Goal: Task Accomplishment & Management: Manage account settings

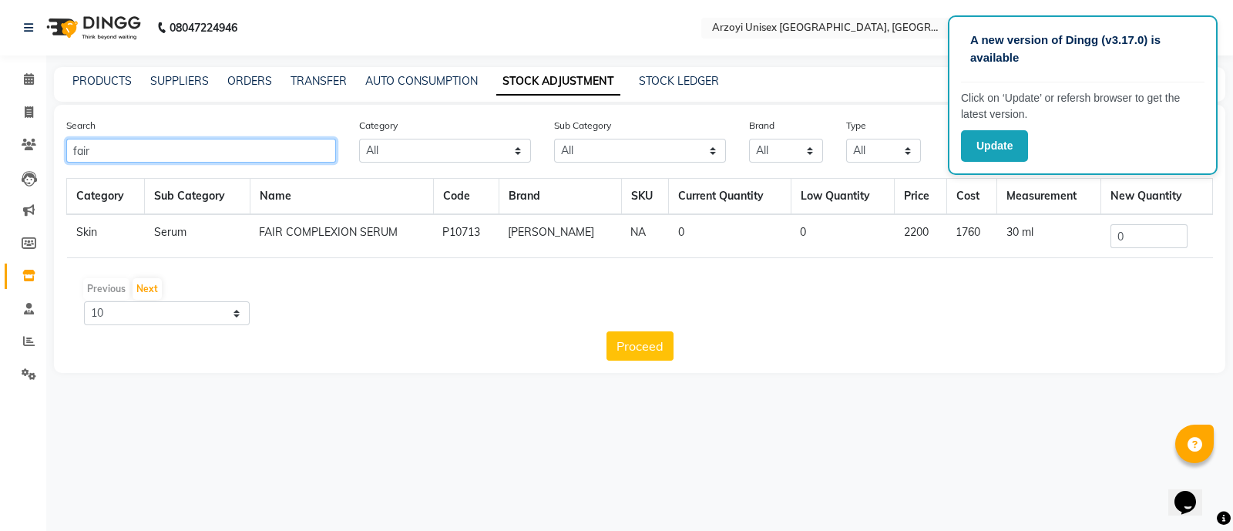
click at [233, 141] on input "fair" at bounding box center [201, 151] width 270 height 24
type input "f"
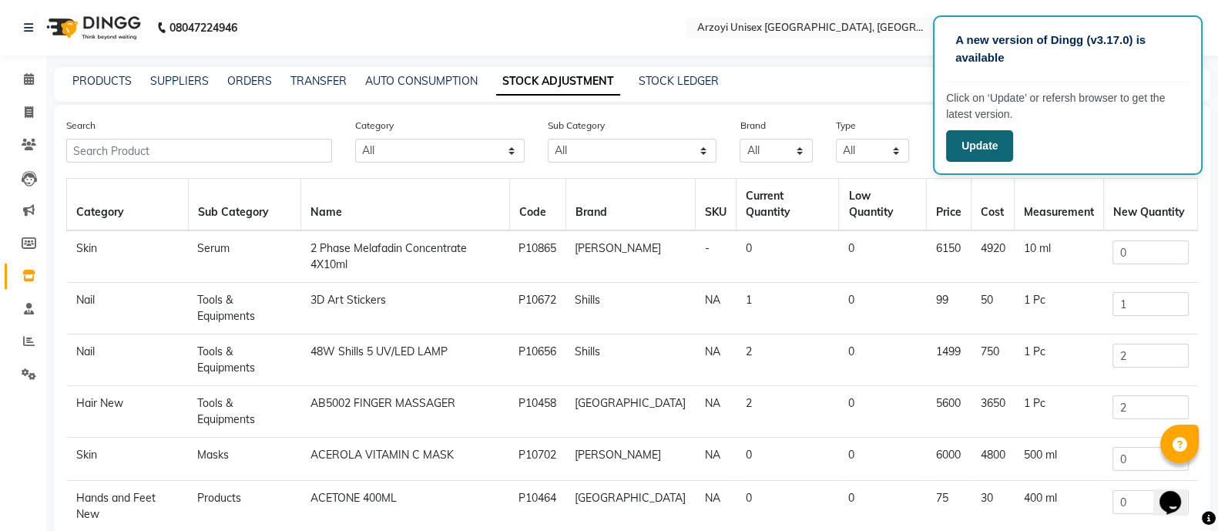
click at [967, 149] on button "Update" at bounding box center [979, 146] width 67 height 32
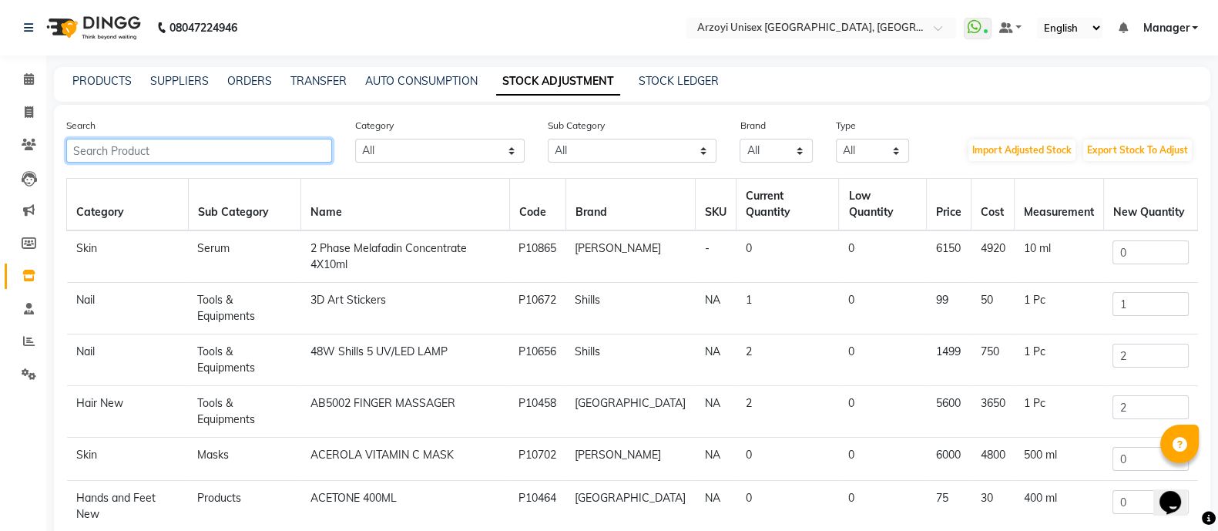
click at [293, 149] on input "text" at bounding box center [199, 151] width 266 height 24
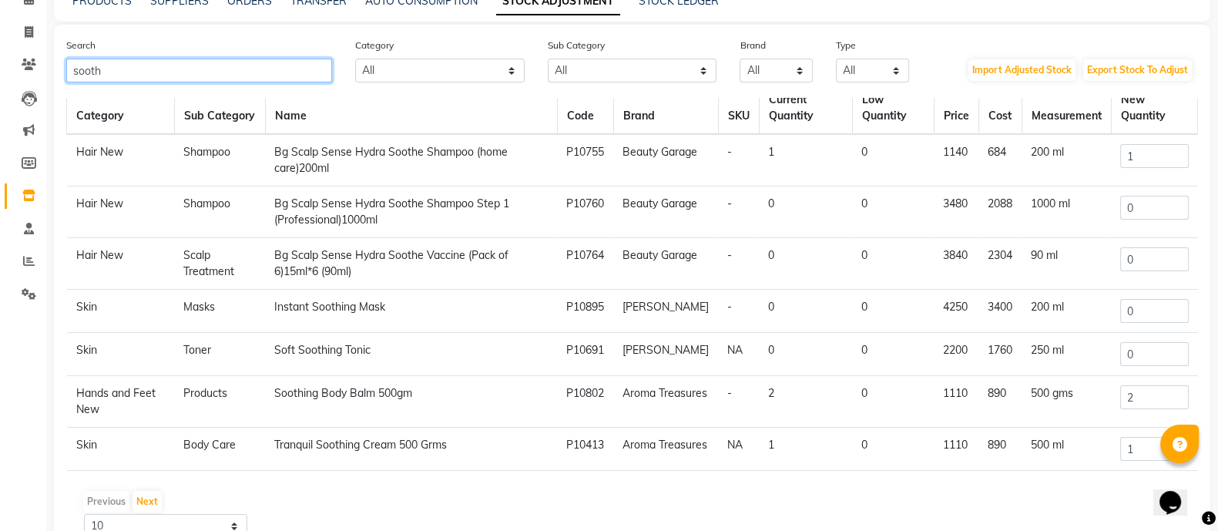
scroll to position [80, 0]
type input "sooth"
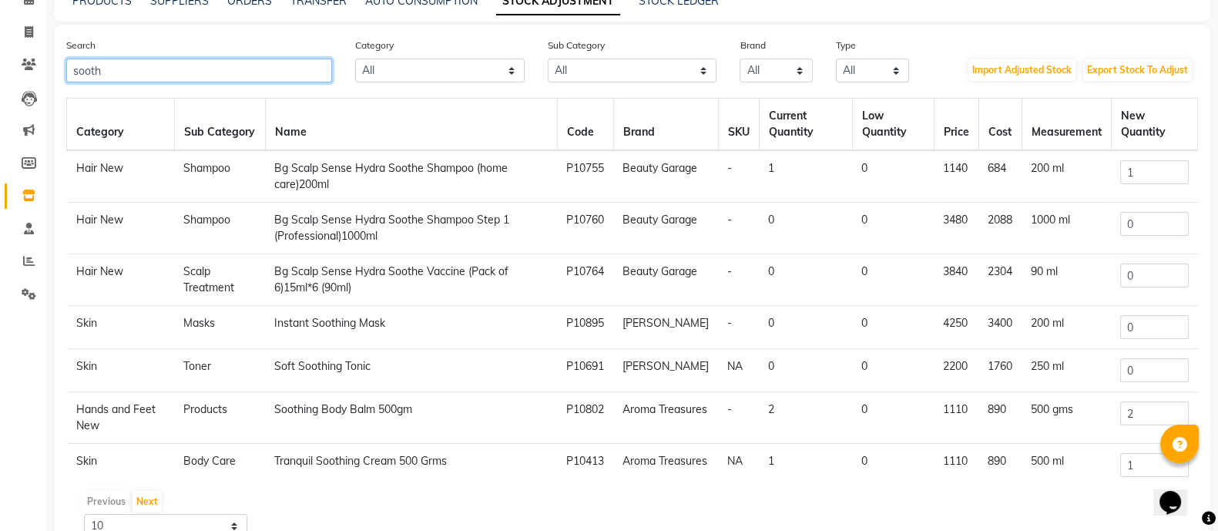
scroll to position [0, 0]
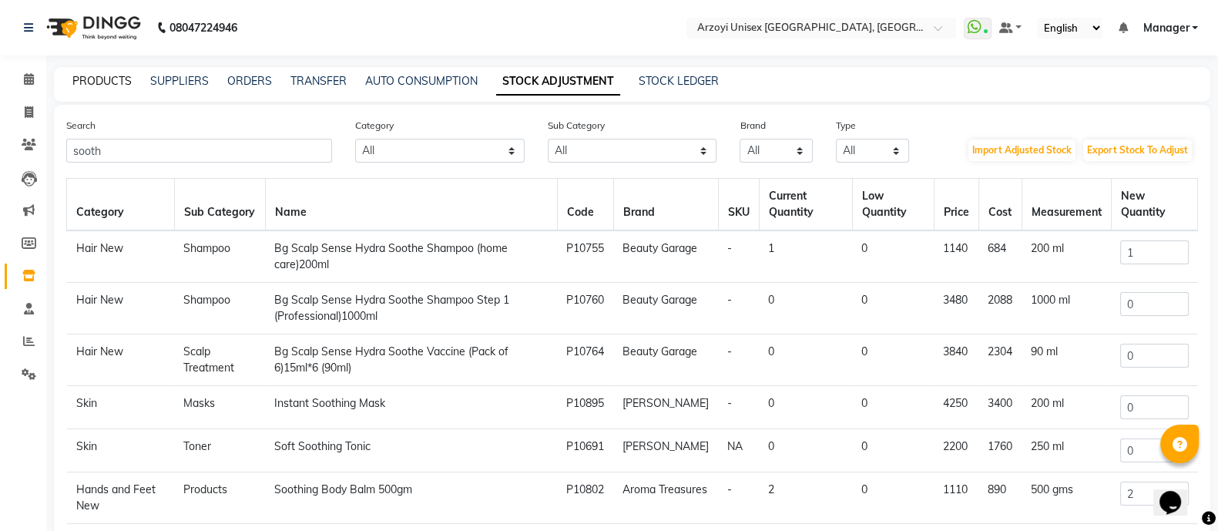
click at [123, 80] on link "PRODUCTS" at bounding box center [101, 81] width 59 height 14
select select
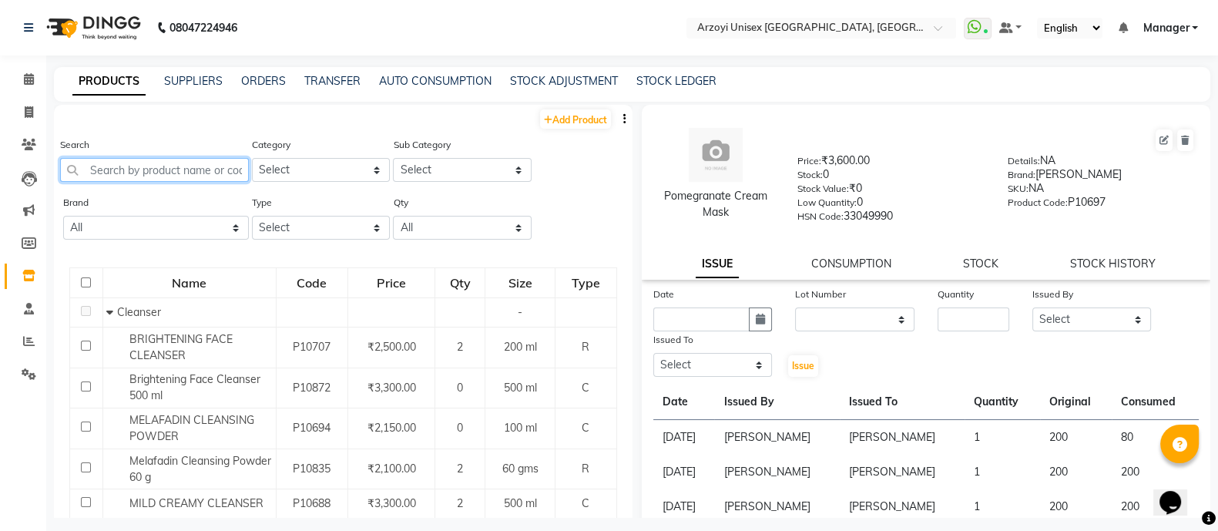
click at [191, 175] on input "text" at bounding box center [154, 170] width 189 height 24
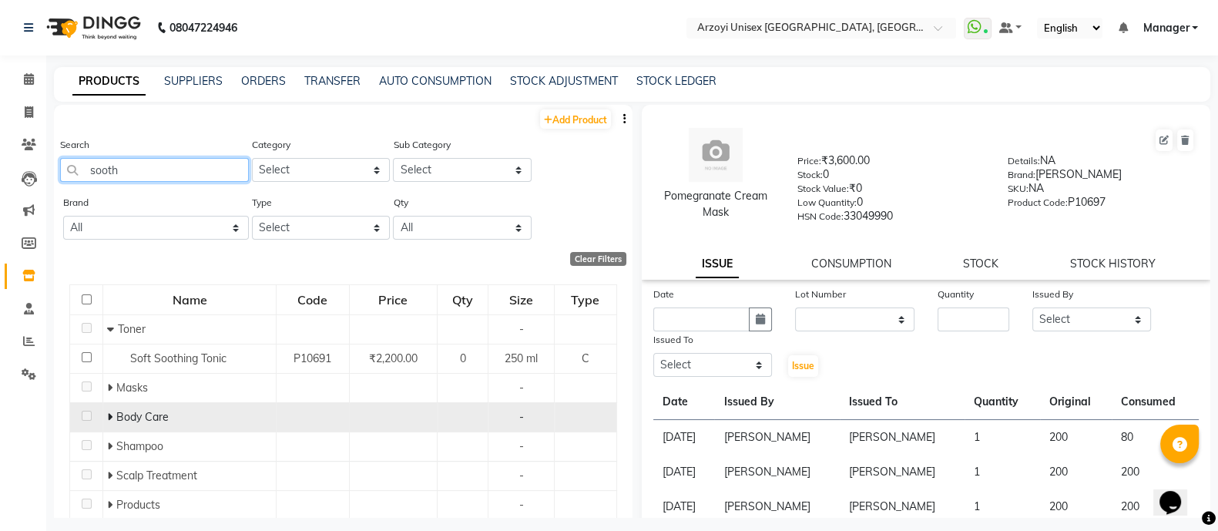
scroll to position [49, 0]
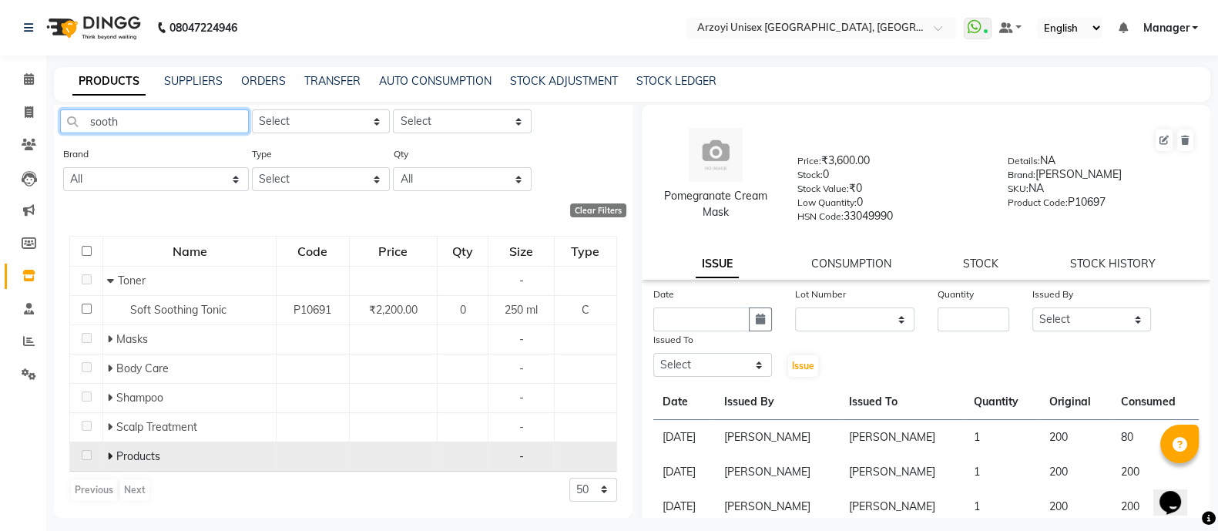
type input "sooth"
click at [111, 458] on span at bounding box center [111, 456] width 9 height 14
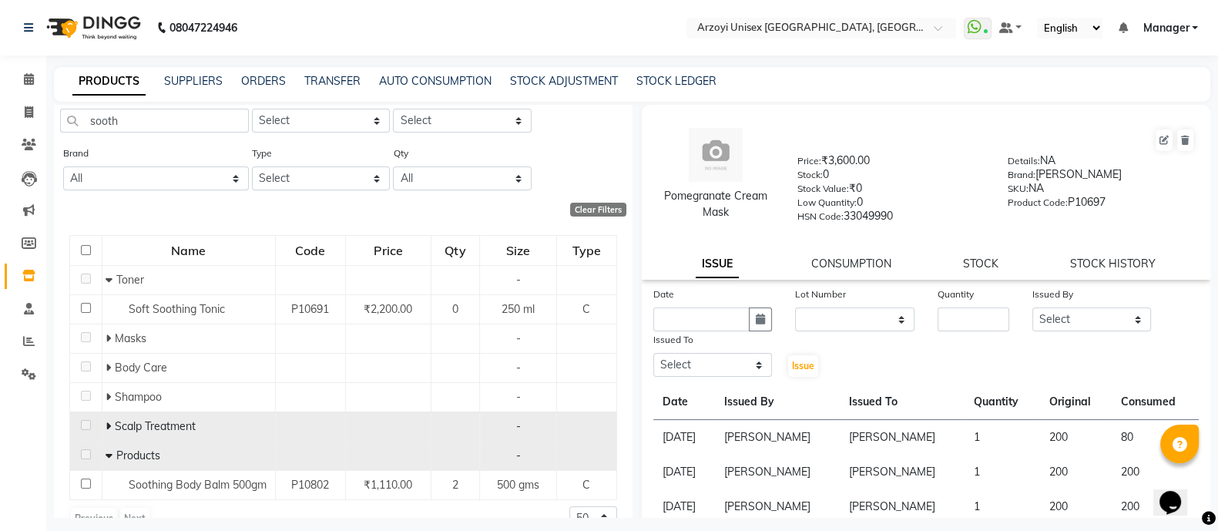
scroll to position [78, 0]
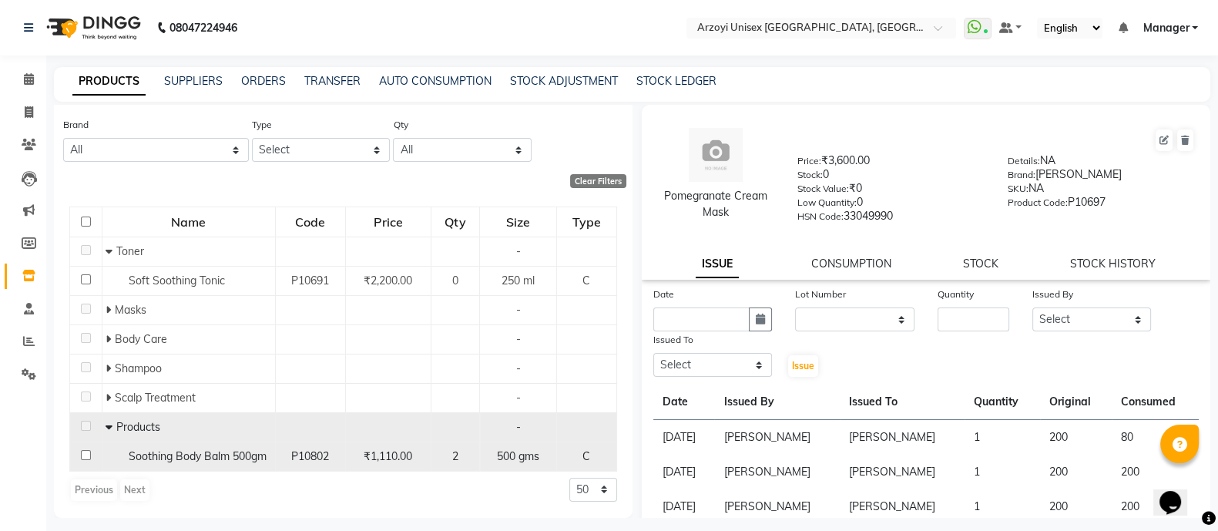
click at [84, 455] on input "checkbox" at bounding box center [86, 455] width 10 height 10
checkbox input "true"
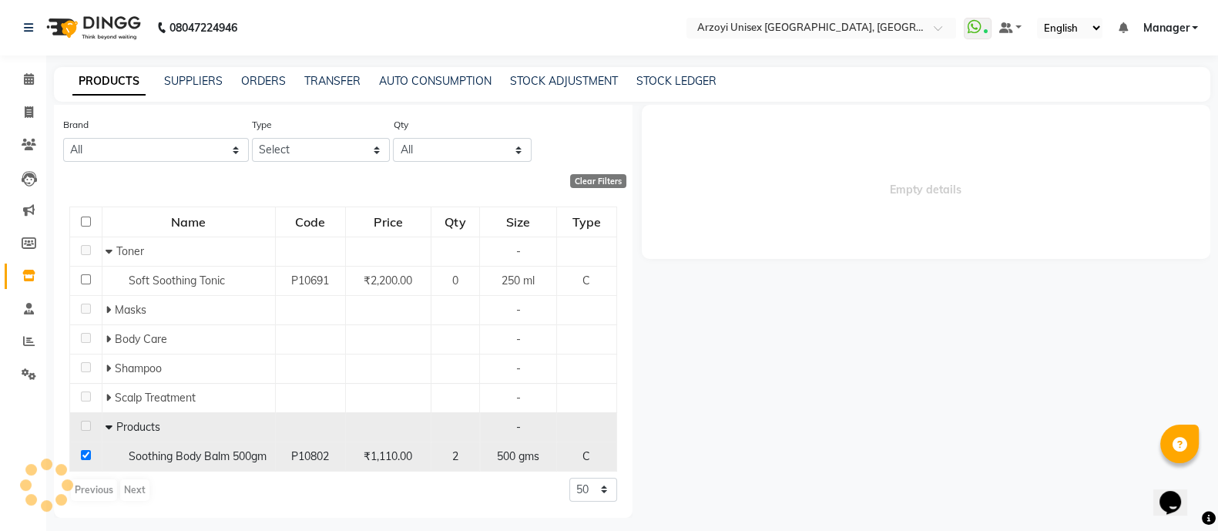
select select
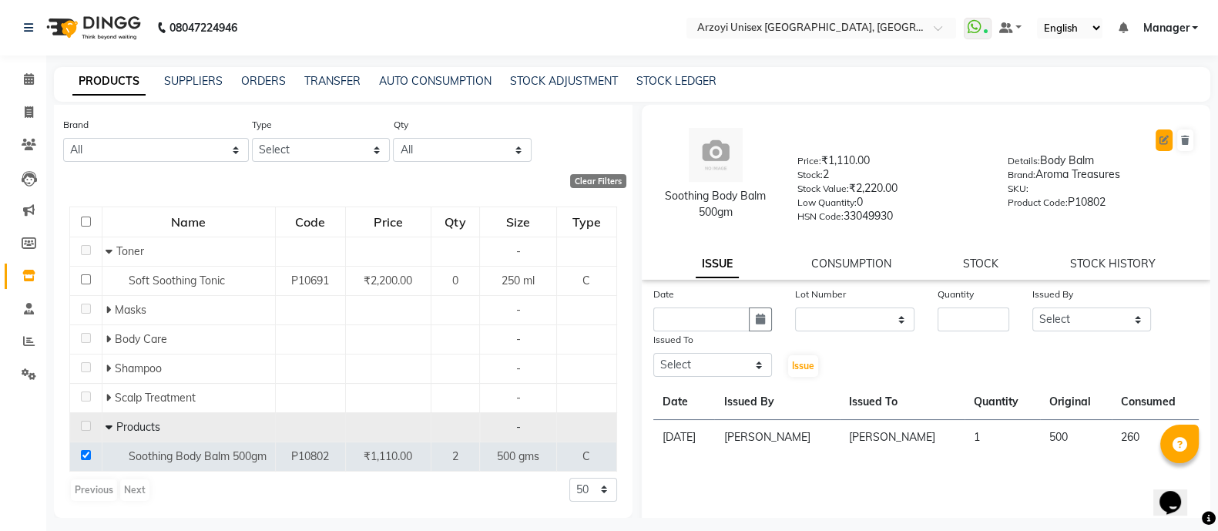
click at [1160, 140] on icon at bounding box center [1164, 140] width 9 height 9
select select "C"
select select "true"
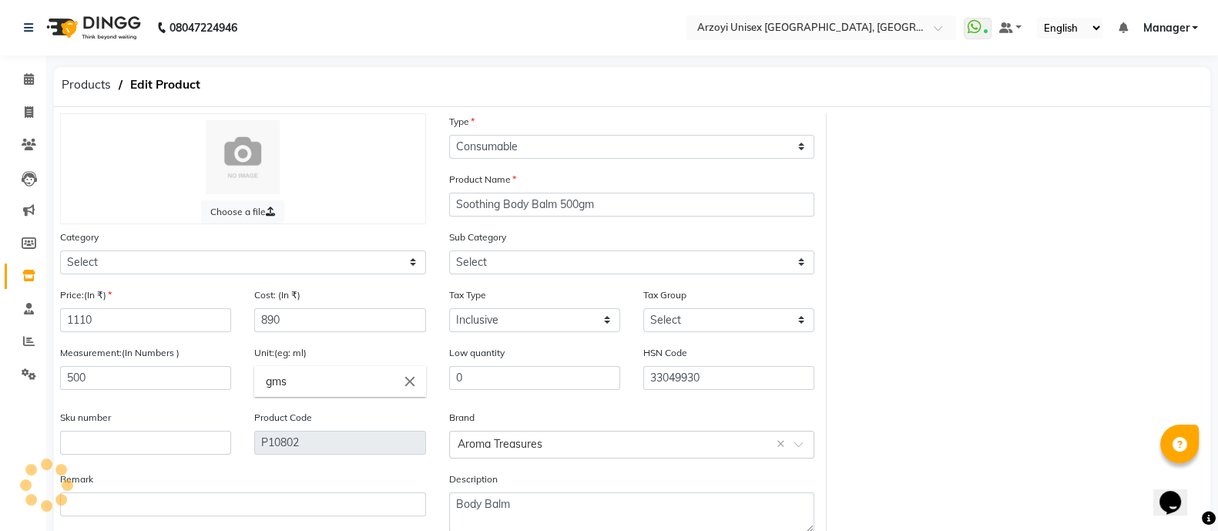
select select "779704150"
select select "7797041501"
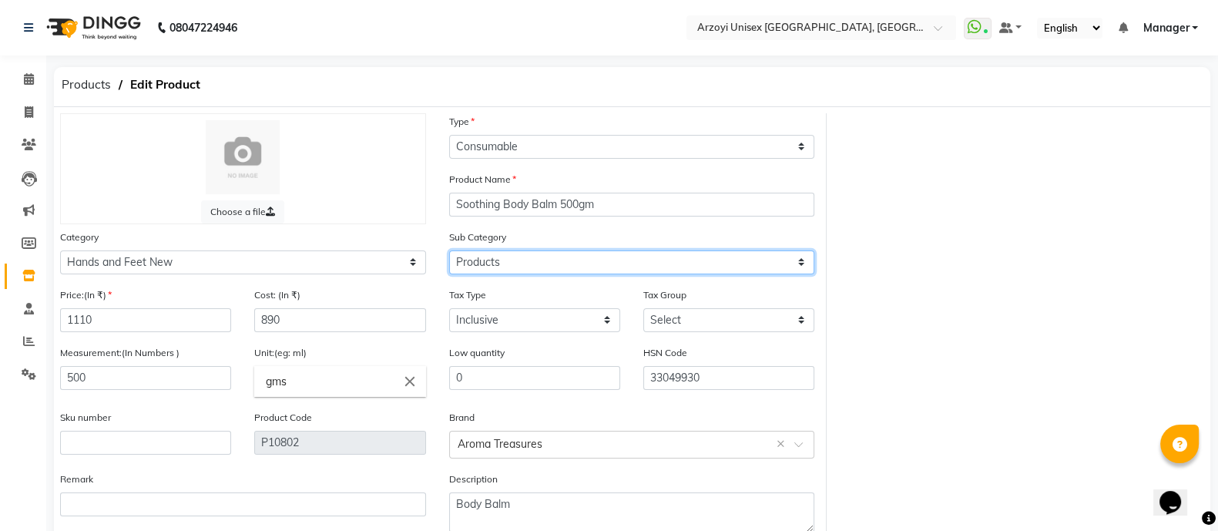
click at [527, 266] on select "Select Products Tools & Equipments" at bounding box center [632, 262] width 366 height 24
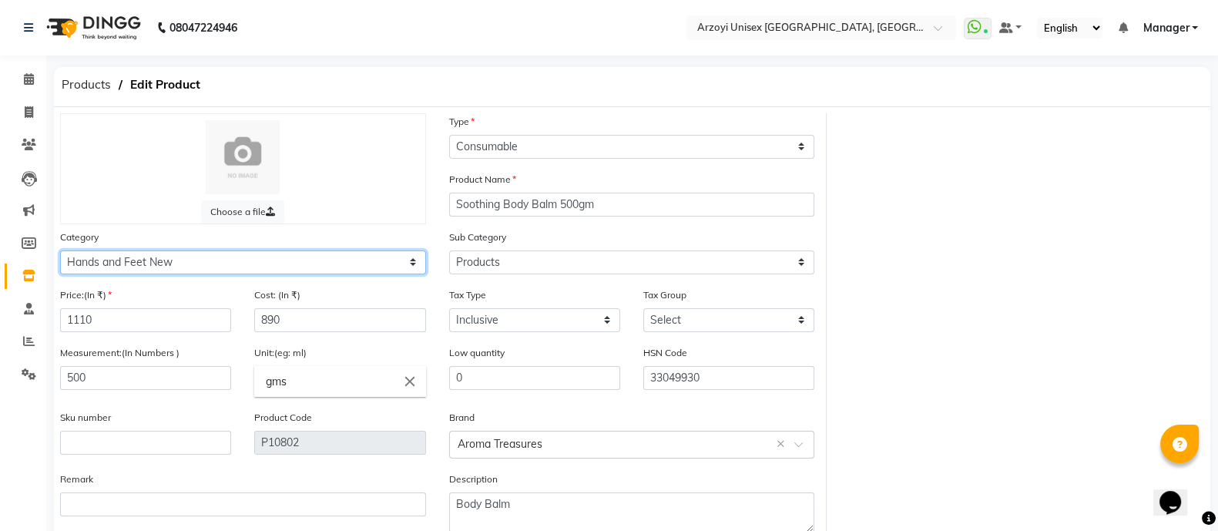
click at [384, 263] on select "Select Skin Makeup Hands and Feet Nail Hair New Hands and Feet New Common" at bounding box center [243, 262] width 366 height 24
select select "779701150"
click at [60, 253] on select "Select Skin Makeup Hands and Feet Nail Hair New Hands and Feet New Common" at bounding box center [243, 262] width 366 height 24
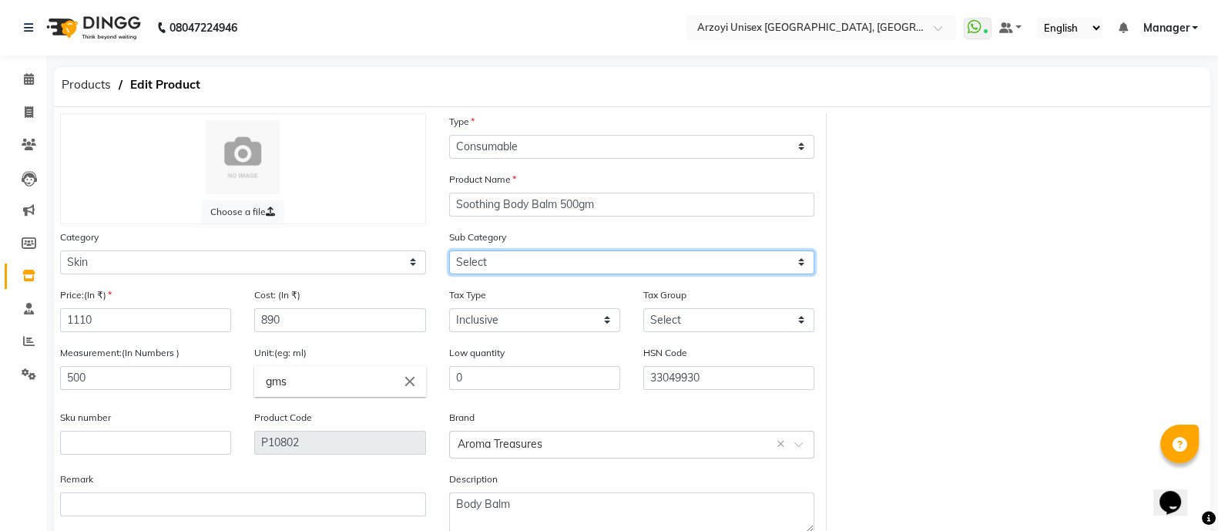
click at [535, 258] on select "Select Cleanser Moisturiser Serum Toner Masks Body Care Skin Waxing Face Gel Ex…" at bounding box center [632, 262] width 366 height 24
select select "779701172"
click at [449, 253] on select "Select Cleanser Moisturiser Serum Toner Masks Body Care Skin Waxing Face Gel Ex…" at bounding box center [632, 262] width 366 height 24
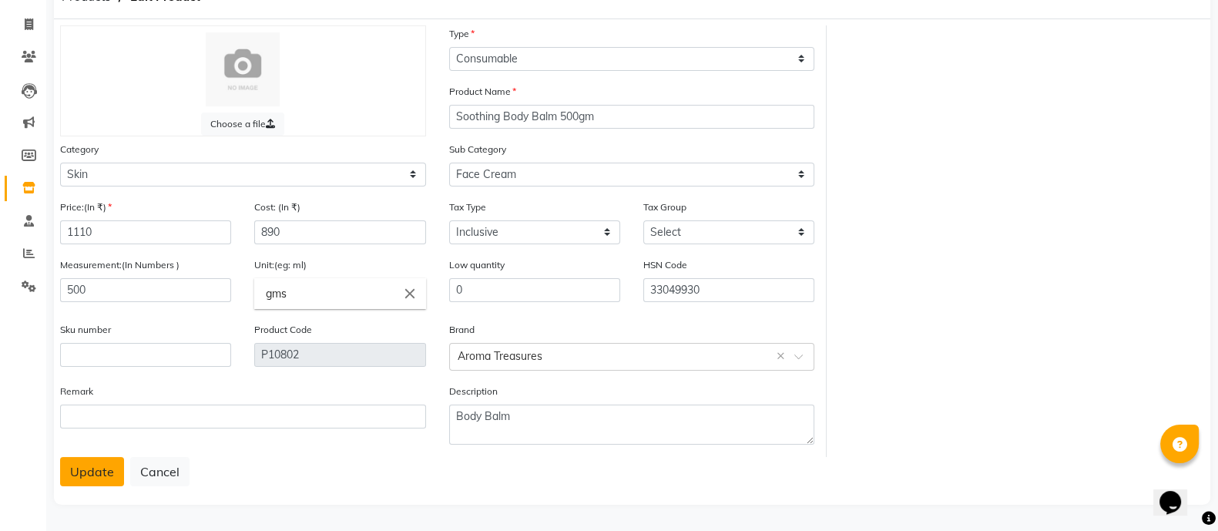
click at [117, 460] on button "Update" at bounding box center [92, 471] width 64 height 29
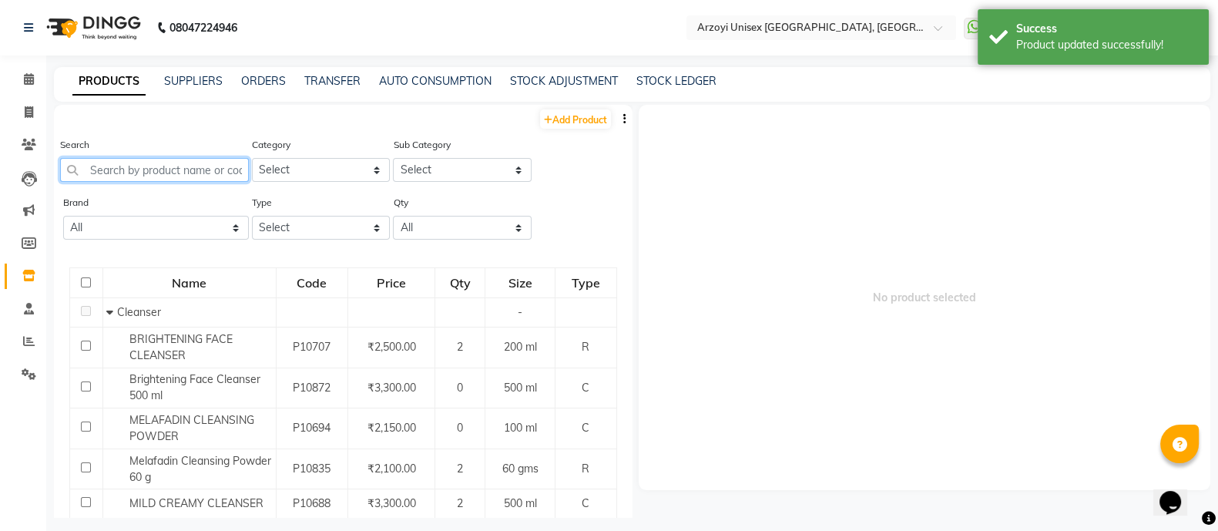
click at [194, 175] on input "text" at bounding box center [154, 170] width 189 height 24
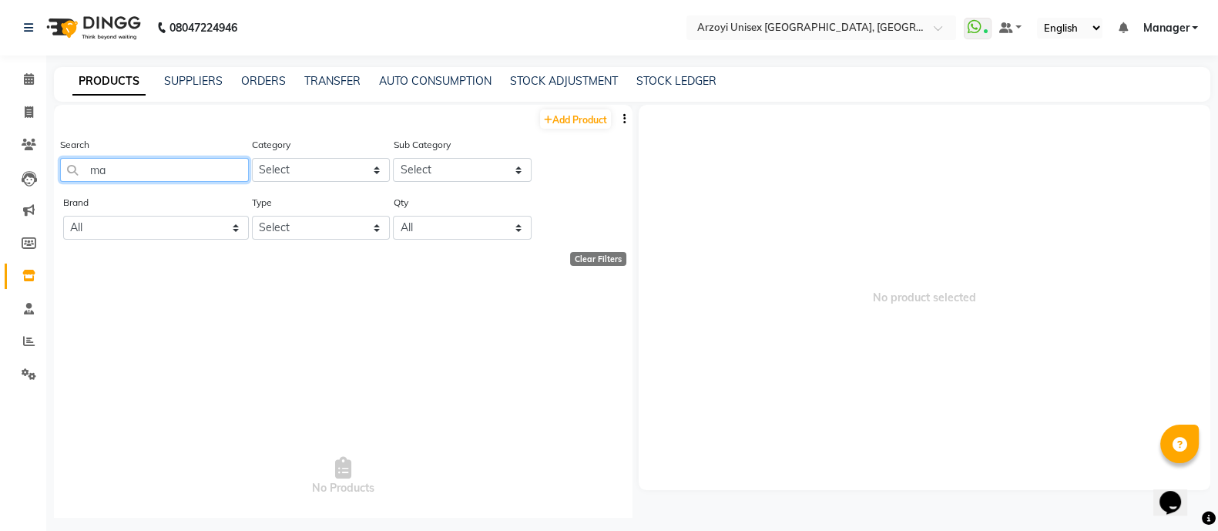
type input "m"
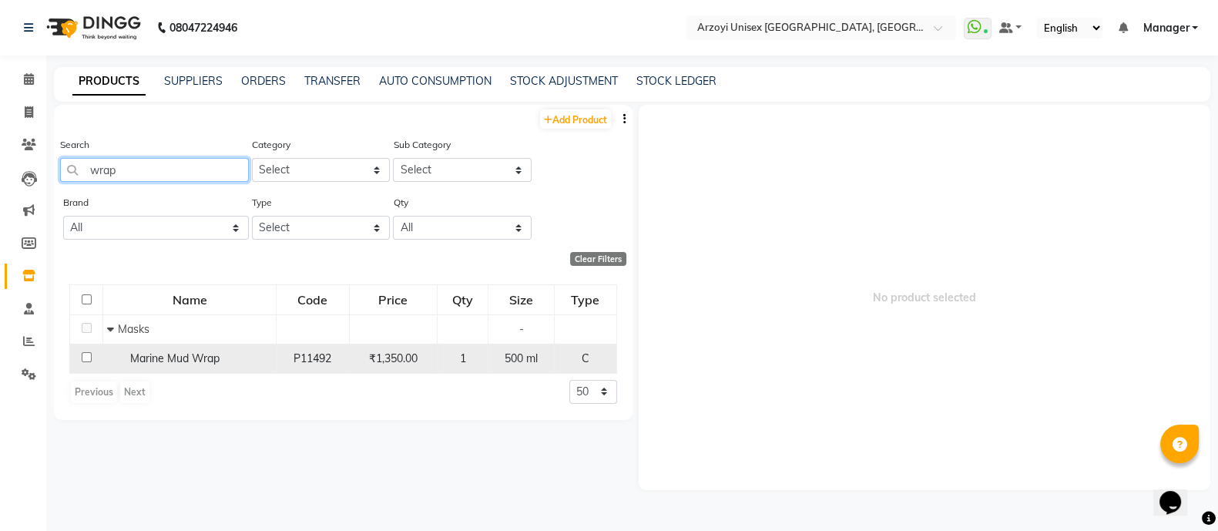
type input "wrap"
click at [88, 360] on input "checkbox" at bounding box center [87, 357] width 10 height 10
checkbox input "true"
select select
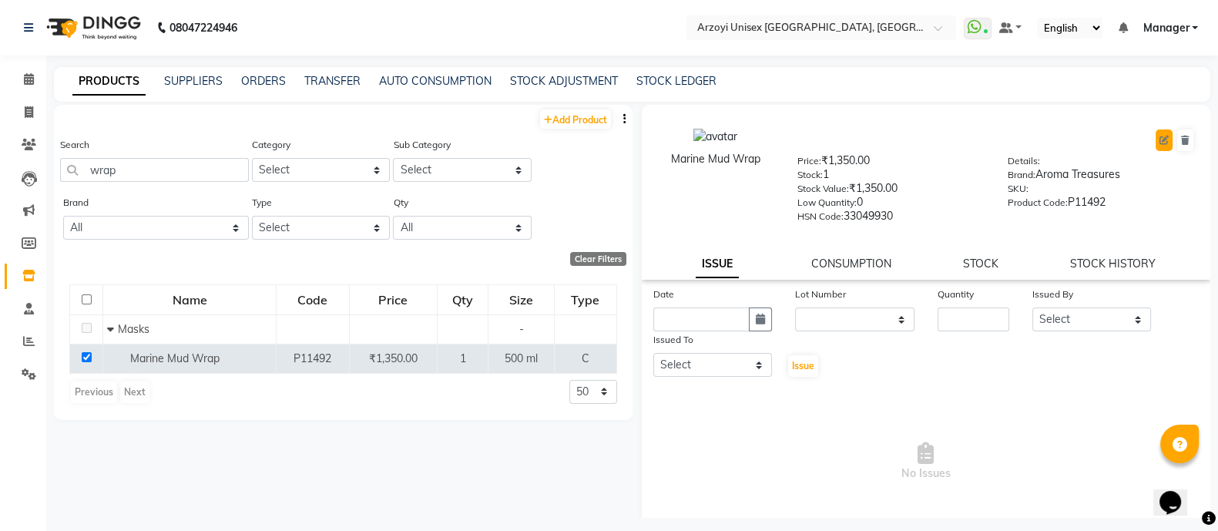
click at [1160, 139] on icon at bounding box center [1164, 140] width 9 height 9
select select "C"
select select "true"
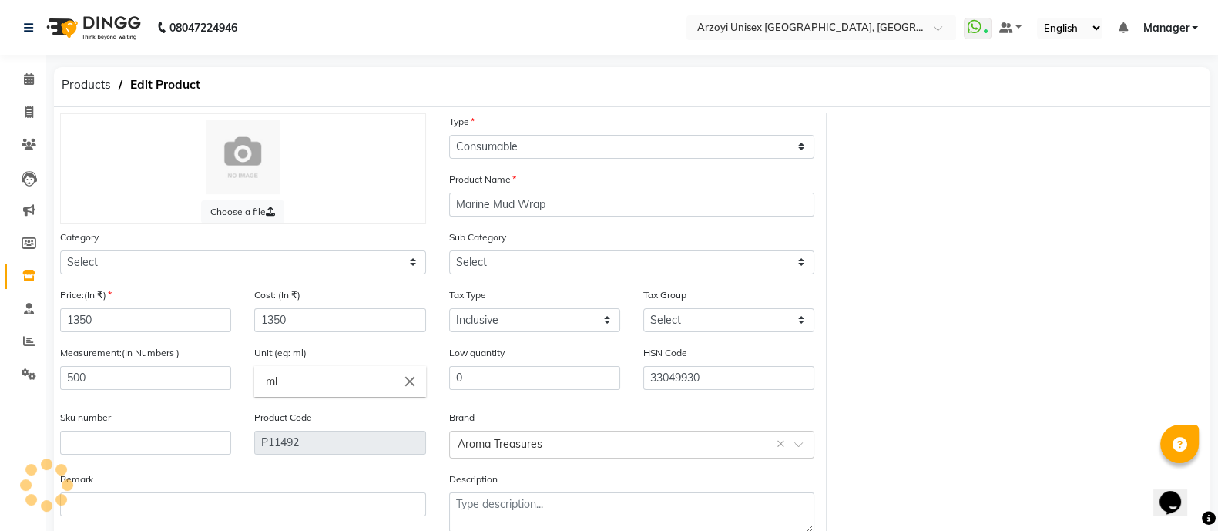
select select "779701150"
select select "779701157"
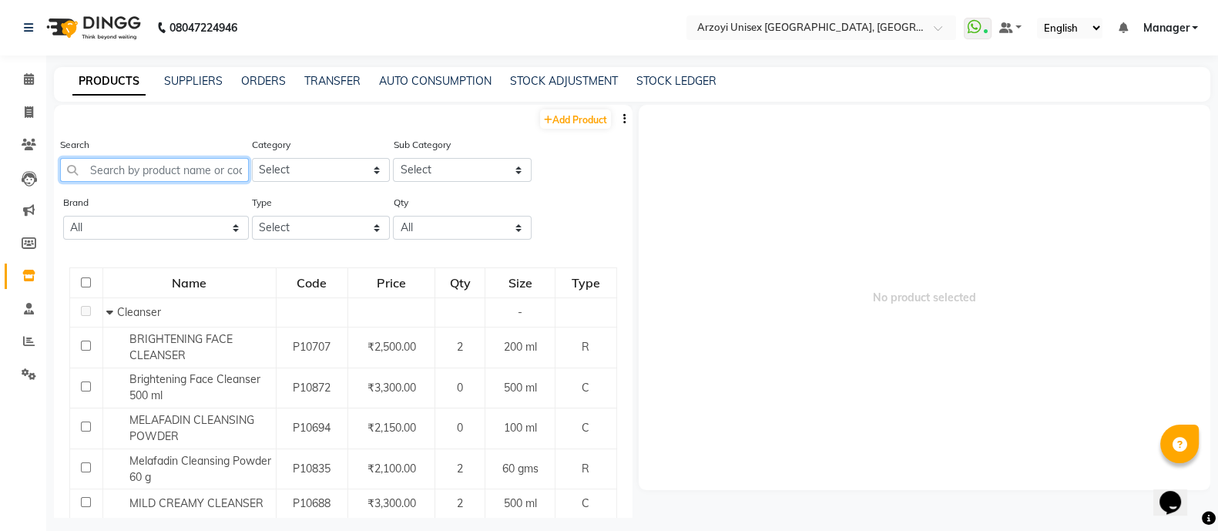
click at [146, 178] on input "text" at bounding box center [154, 170] width 189 height 24
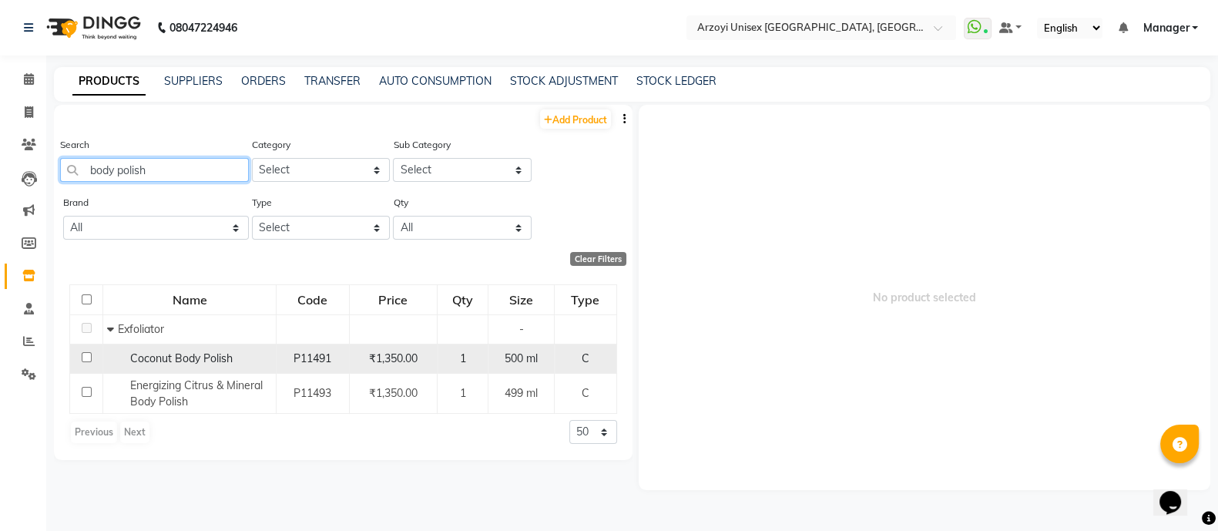
type input "body polish"
click at [89, 358] on input "checkbox" at bounding box center [87, 357] width 10 height 10
checkbox input "true"
select select
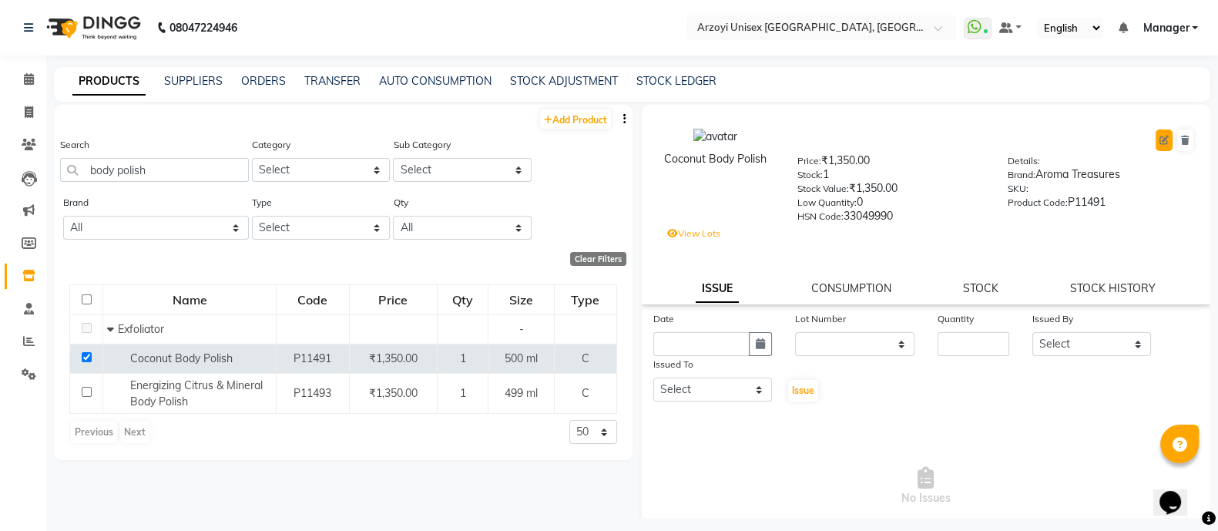
click at [1156, 139] on button at bounding box center [1164, 140] width 17 height 22
select select "C"
select select "779701150"
select select "true"
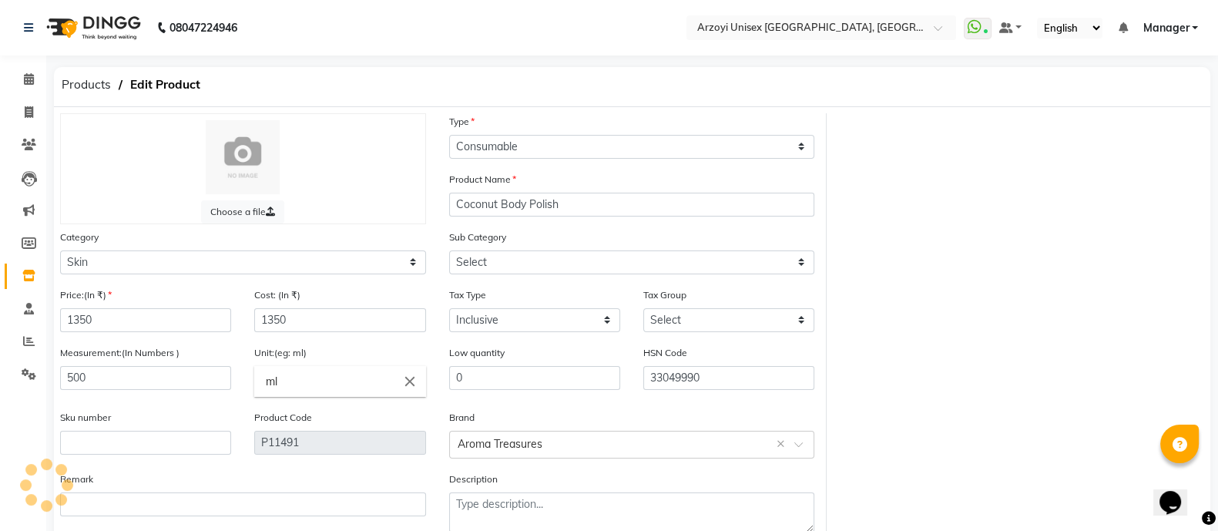
select select "779701171"
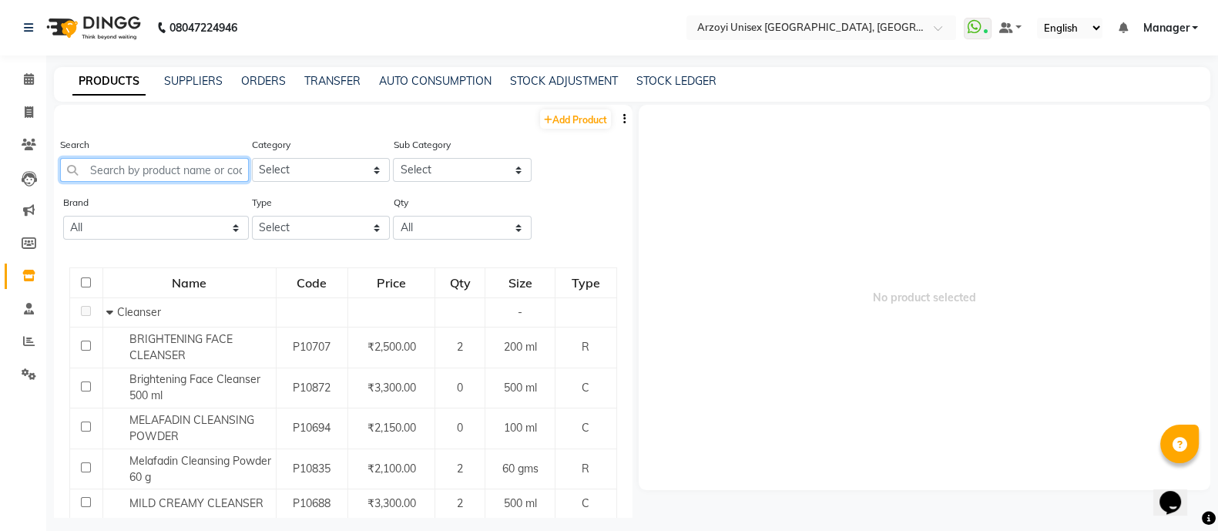
click at [146, 175] on input "text" at bounding box center [154, 170] width 189 height 24
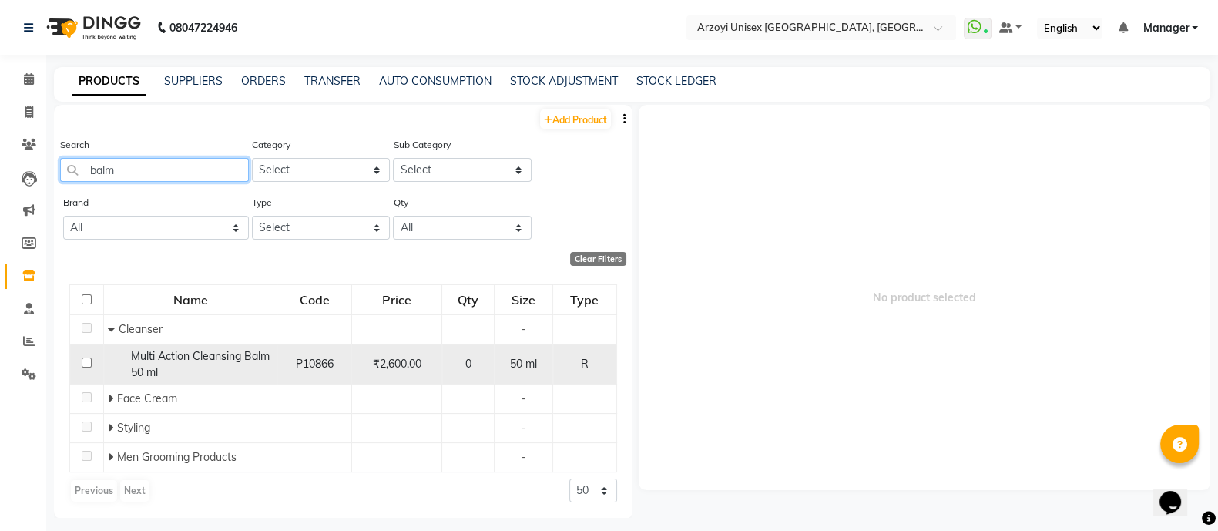
scroll to position [2, 0]
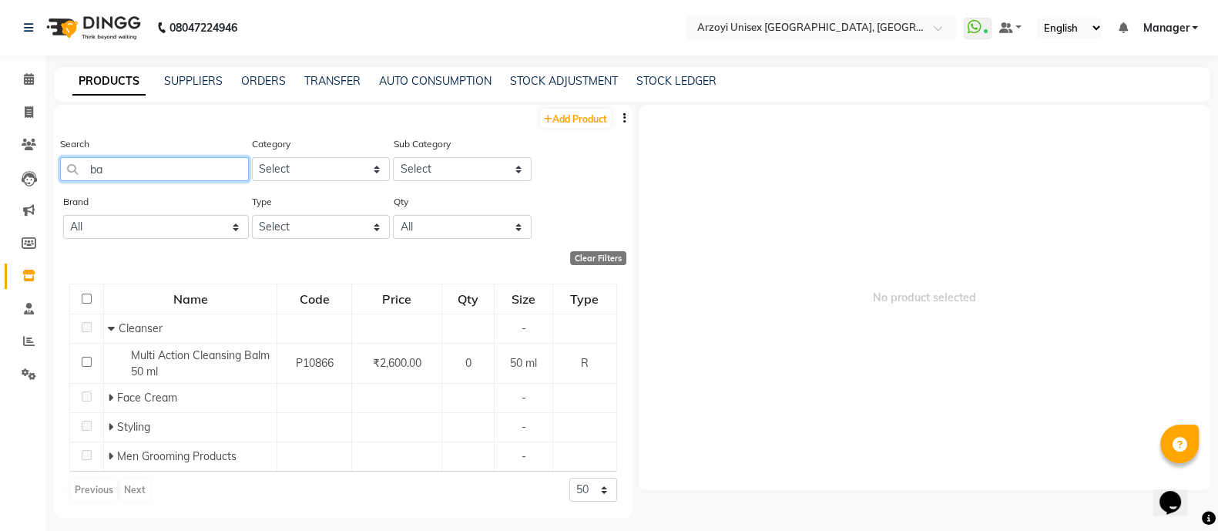
type input "b"
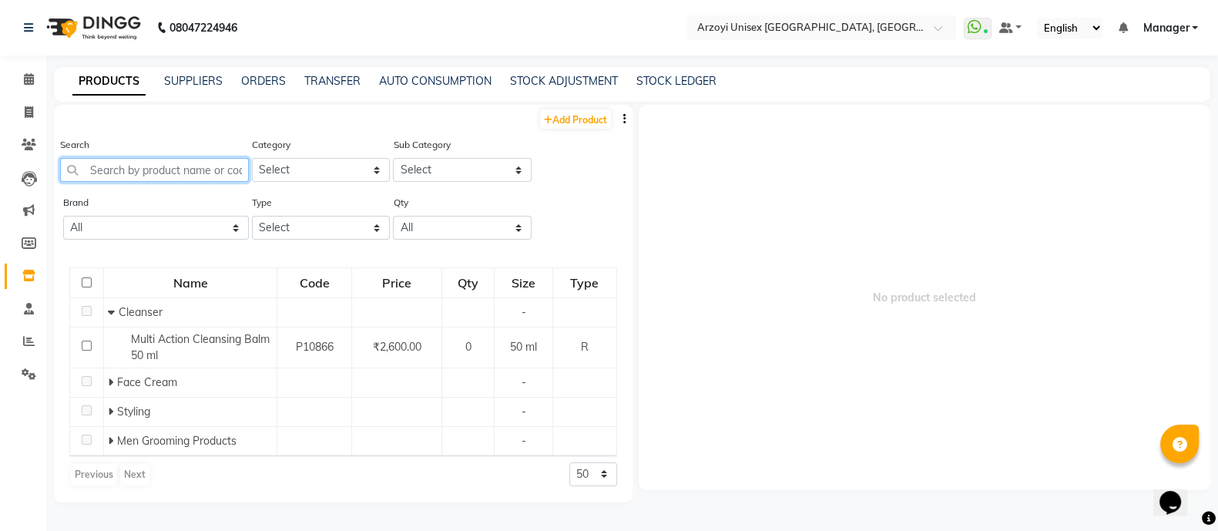
scroll to position [0, 0]
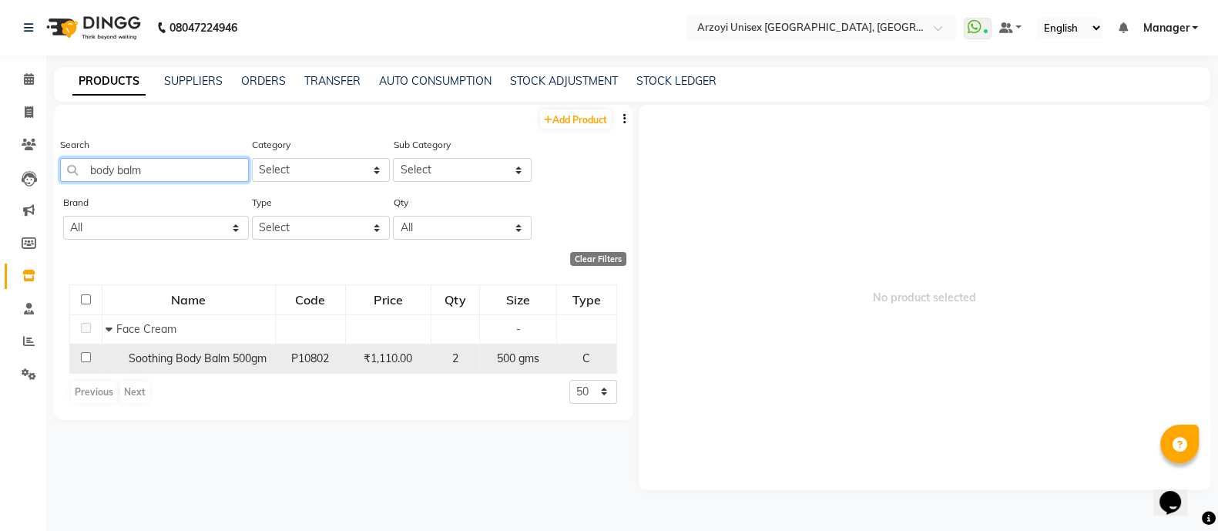
type input "body balm"
click at [86, 359] on input "checkbox" at bounding box center [86, 357] width 10 height 10
checkbox input "true"
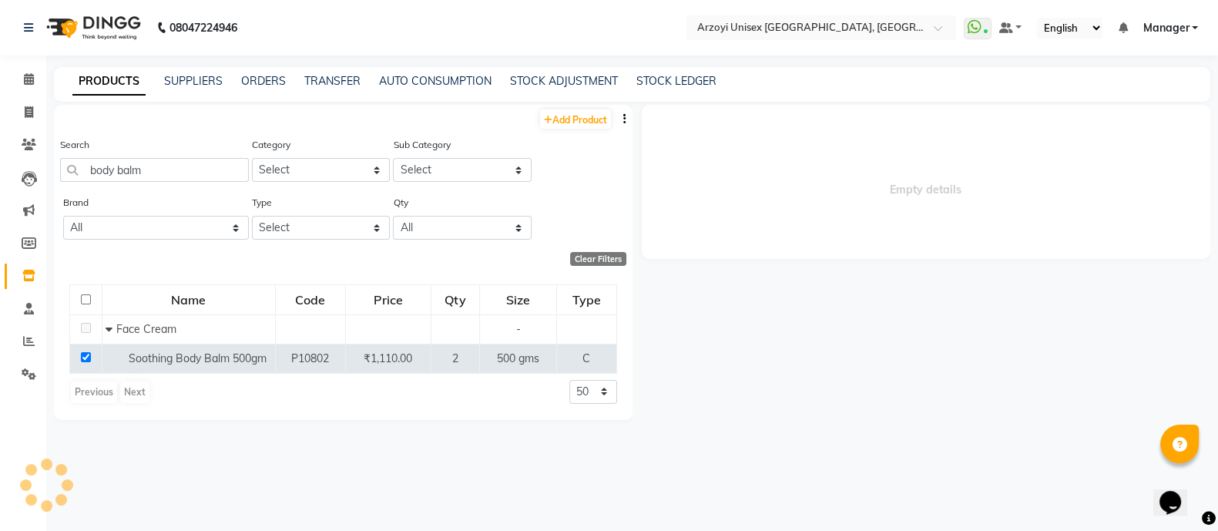
select select
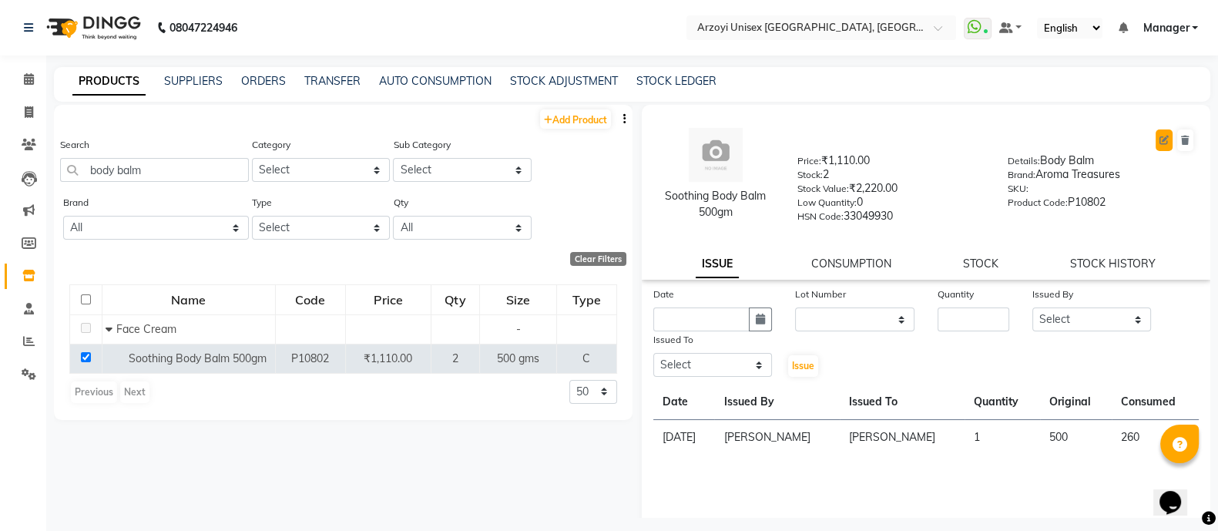
click at [1156, 142] on button at bounding box center [1164, 140] width 17 height 22
select select "C"
select select "779701150"
select select "true"
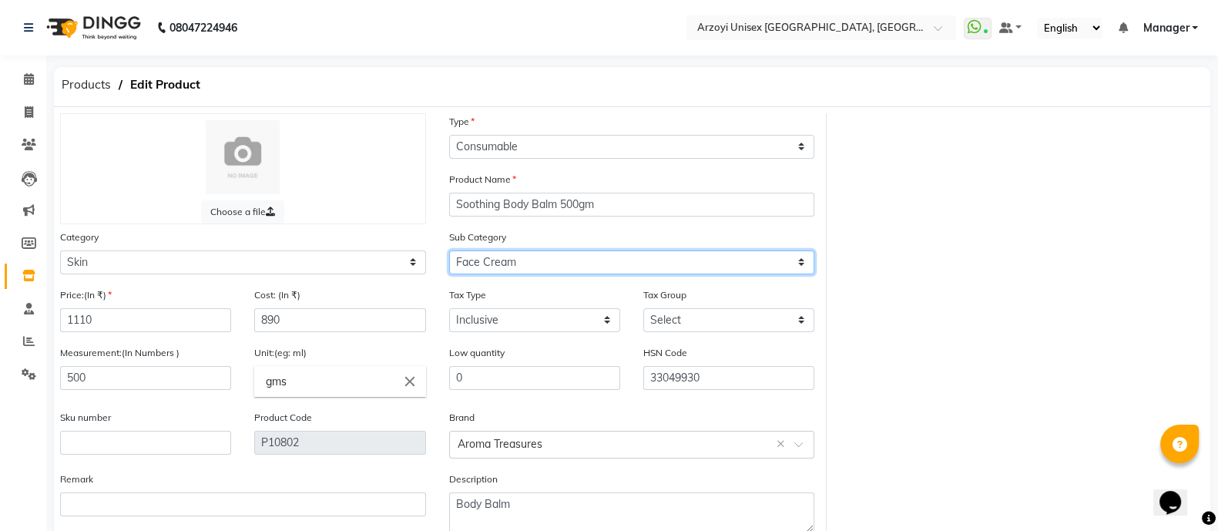
click at [505, 263] on select "Select Cleanser Moisturiser Serum Toner Masks Body Care Skin Waxing Face Gel Ex…" at bounding box center [632, 262] width 366 height 24
select select "779701160"
click at [449, 253] on select "Select Cleanser Moisturiser Serum Toner Masks Body Care Skin Waxing Face Gel Ex…" at bounding box center [632, 262] width 366 height 24
drag, startPoint x: 512, startPoint y: 263, endPoint x: 532, endPoint y: -22, distance: 286.5
click at [532, 0] on html "08047224946 Select Location × Arzoyi Unisex Salon And Academy, Kolshet Industri…" at bounding box center [609, 265] width 1218 height 531
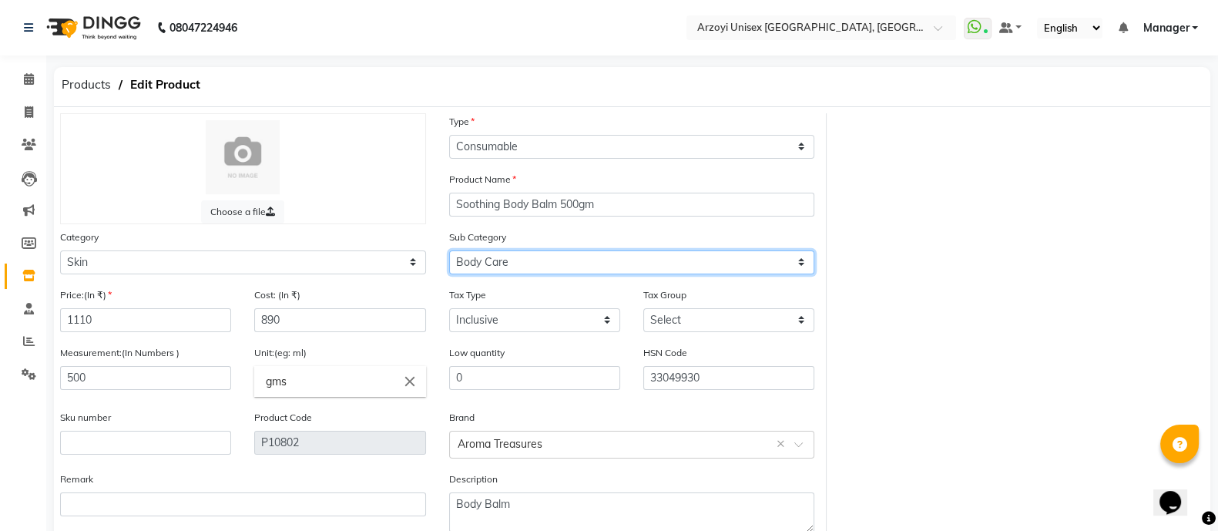
click at [449, 253] on select "Select Cleanser Moisturiser Serum Toner Masks Body Care Skin Waxing Face Gel Ex…" at bounding box center [632, 262] width 366 height 24
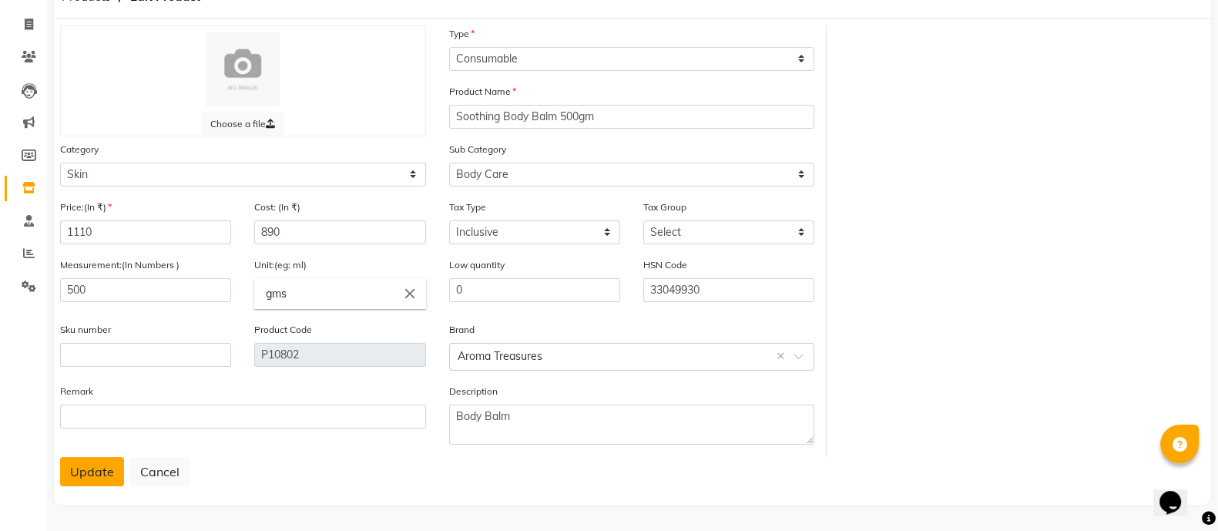
click at [78, 472] on button "Update" at bounding box center [92, 471] width 64 height 29
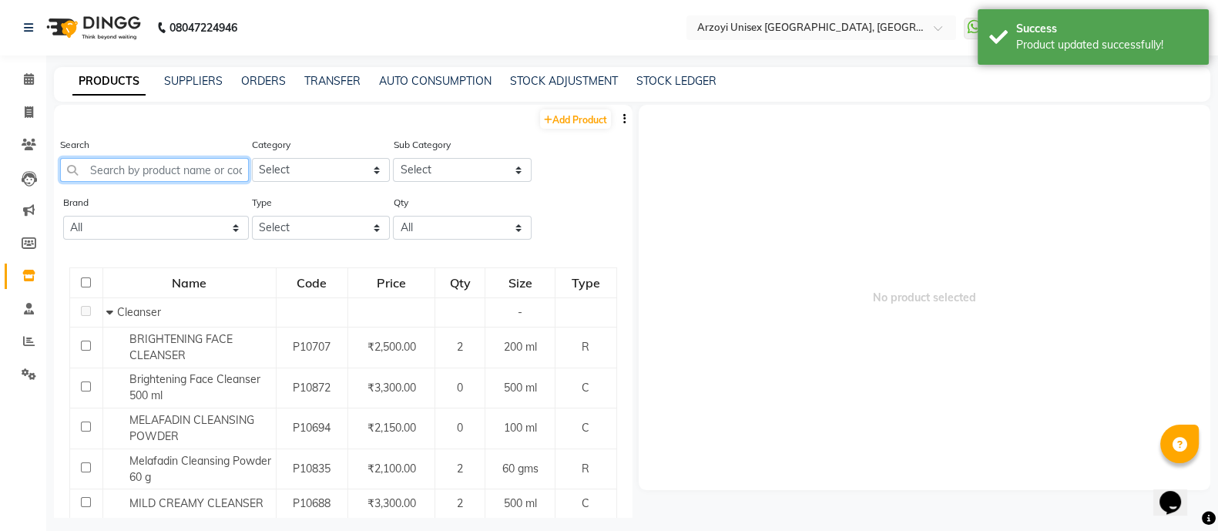
click at [148, 167] on input "text" at bounding box center [154, 170] width 189 height 24
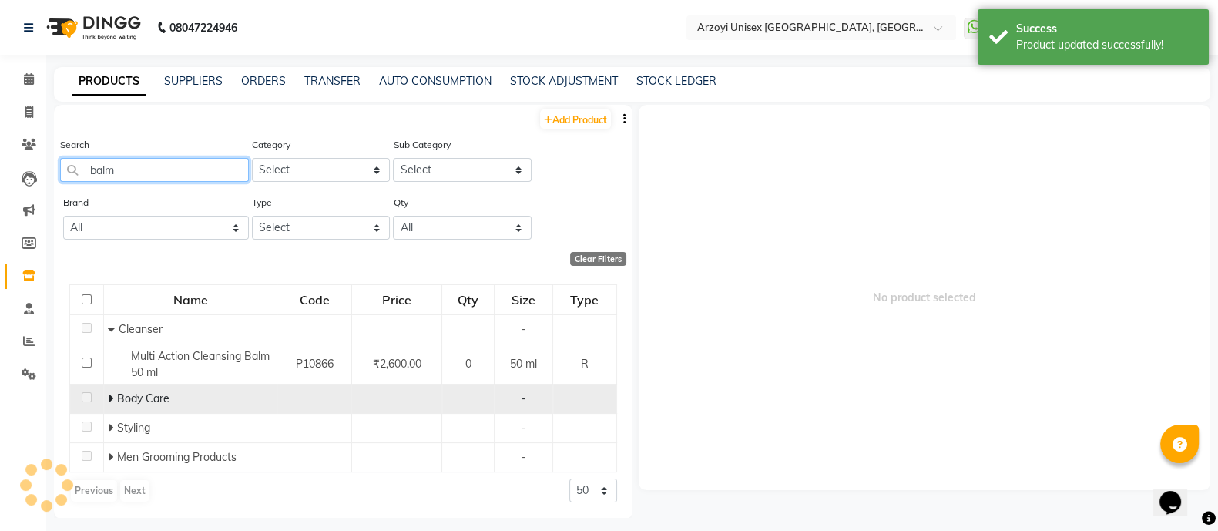
type input "balm"
click at [110, 398] on icon at bounding box center [110, 398] width 5 height 11
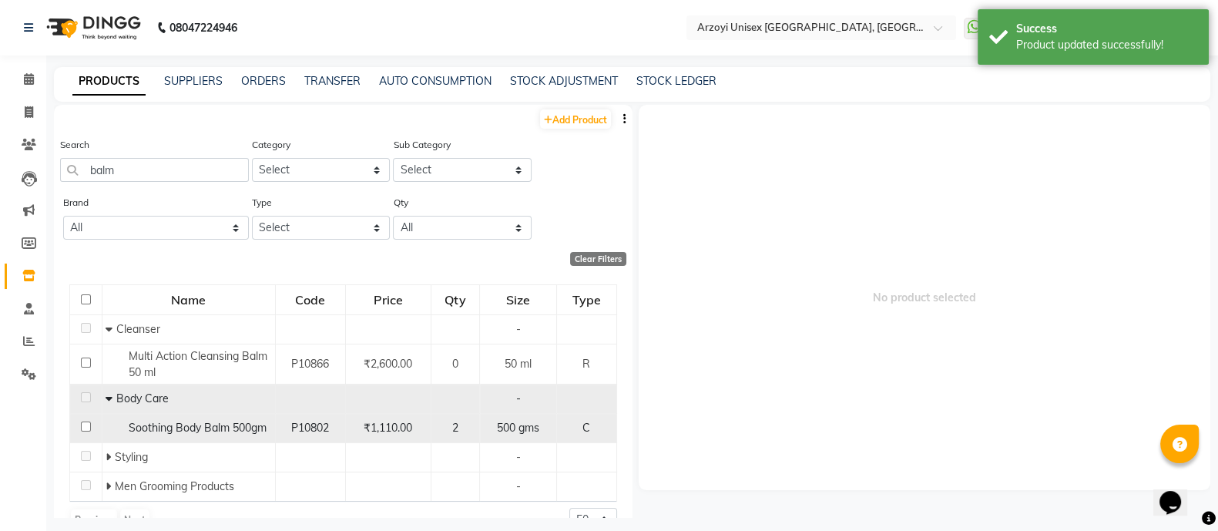
click at [86, 430] on input "checkbox" at bounding box center [86, 426] width 10 height 10
checkbox input "true"
select select
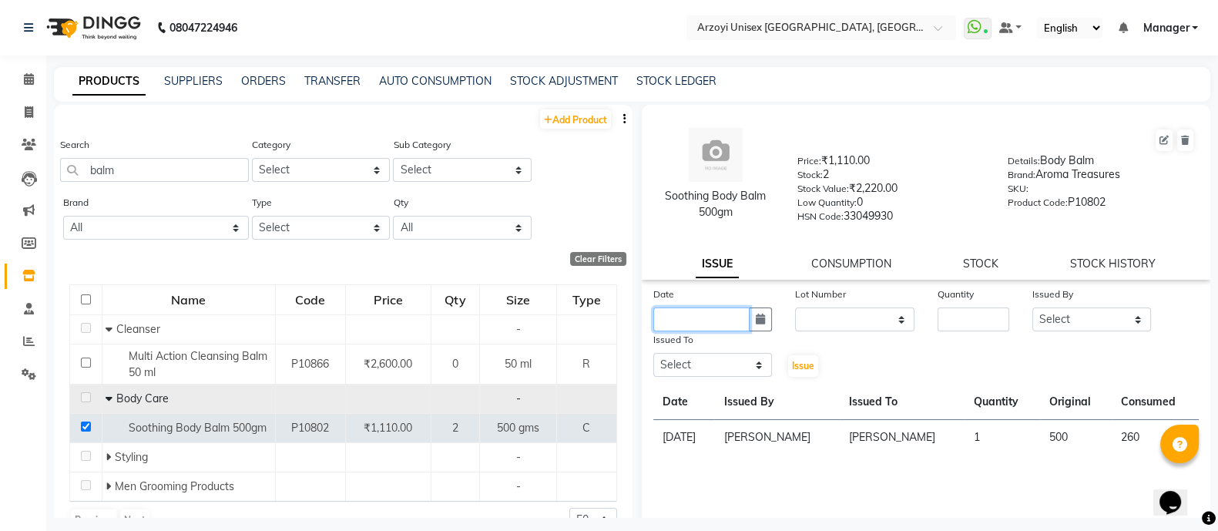
click at [728, 328] on input "text" at bounding box center [701, 319] width 97 height 24
select select "9"
select select "2025"
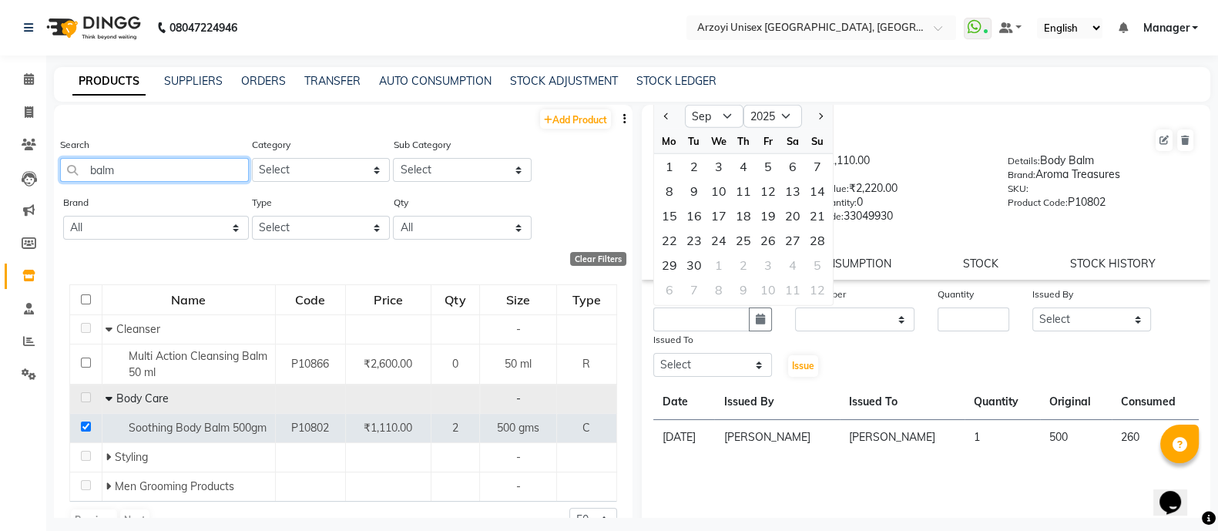
click at [190, 171] on input "balm" at bounding box center [154, 170] width 189 height 24
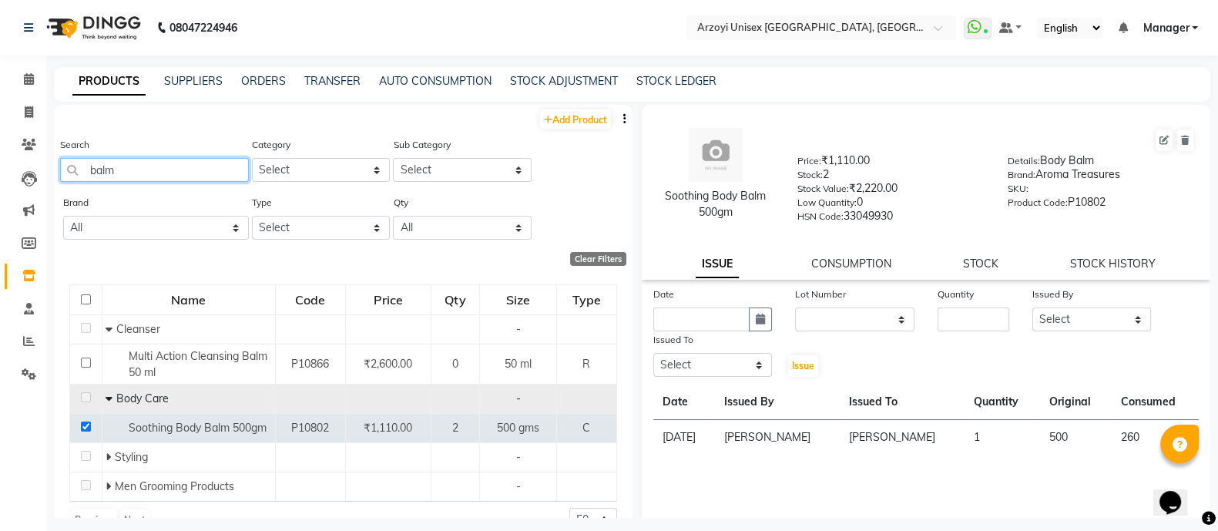
click at [190, 171] on input "balm" at bounding box center [154, 170] width 189 height 24
click at [29, 112] on icon at bounding box center [29, 112] width 8 height 12
select select "5286"
select select "service"
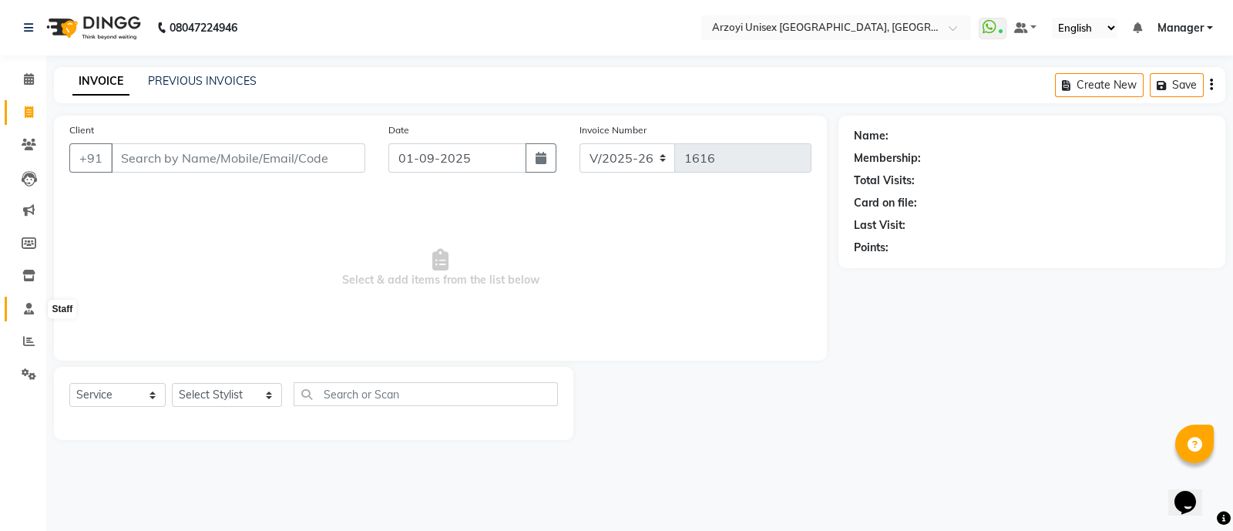
click at [25, 307] on icon at bounding box center [29, 309] width 10 height 12
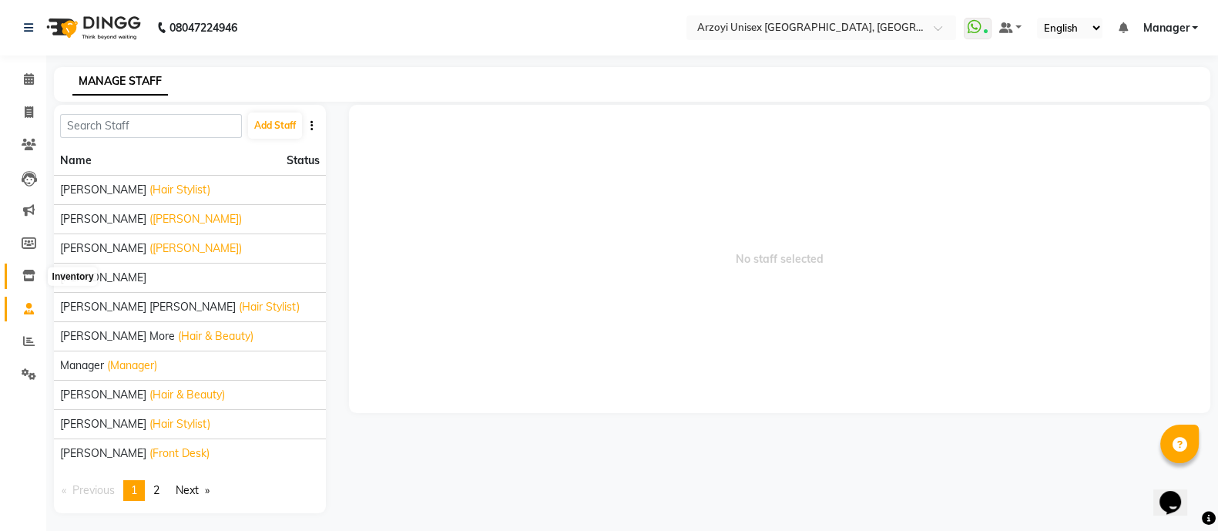
click at [32, 275] on icon at bounding box center [28, 276] width 13 height 12
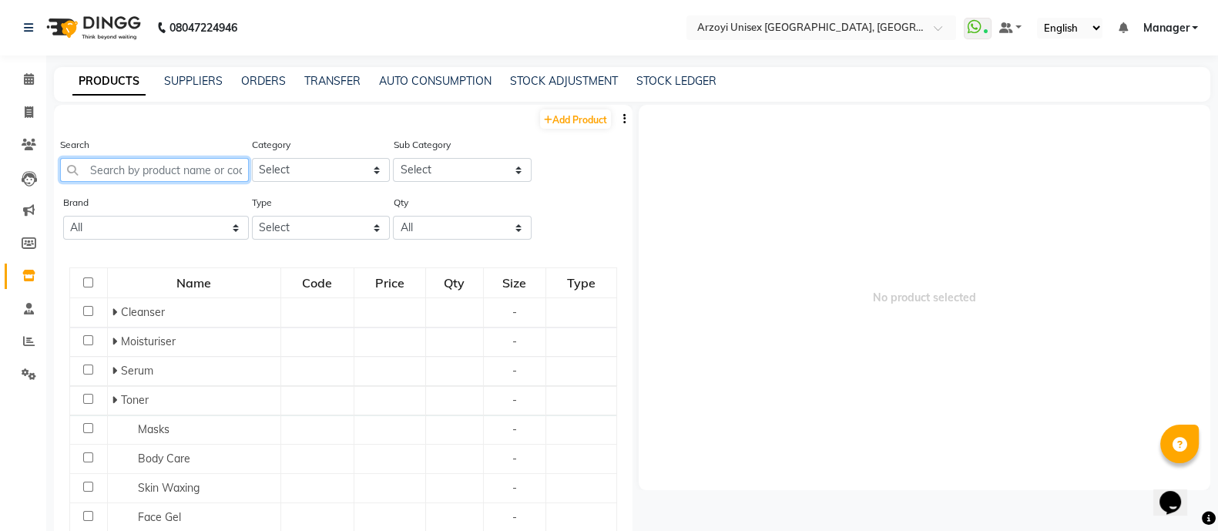
click at [143, 176] on input "text" at bounding box center [154, 170] width 189 height 24
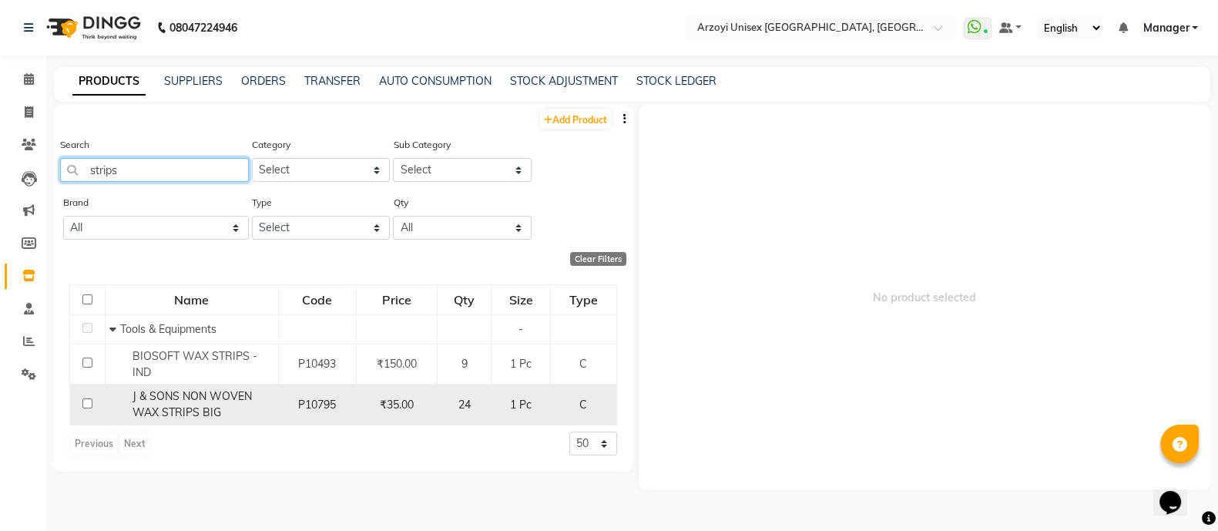
type input "strips"
click at [88, 405] on input "checkbox" at bounding box center [87, 403] width 10 height 10
checkbox input "true"
select select
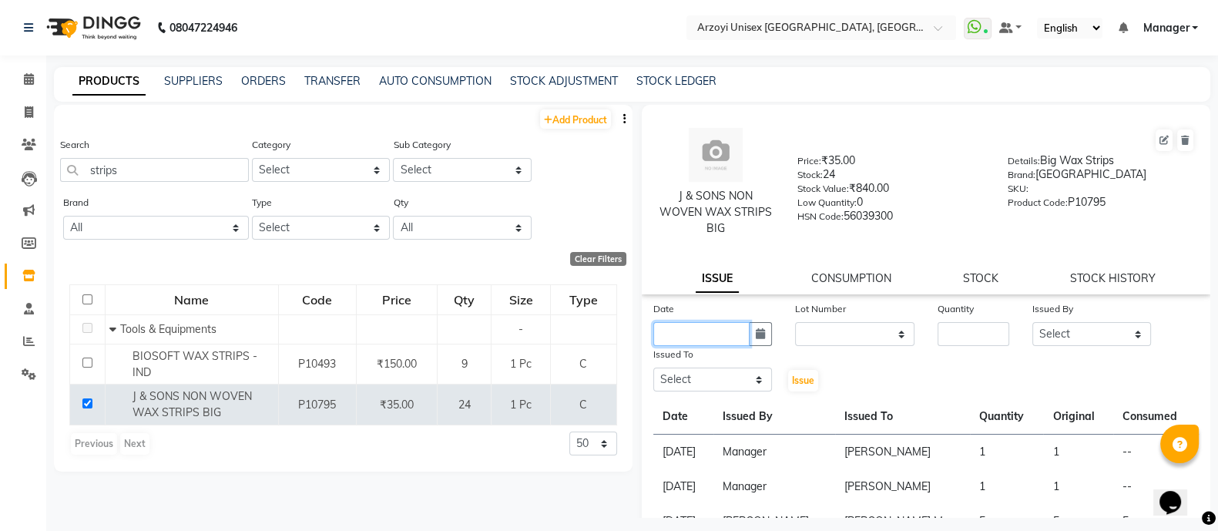
click at [715, 336] on input "text" at bounding box center [701, 334] width 97 height 24
select select "9"
select select "2025"
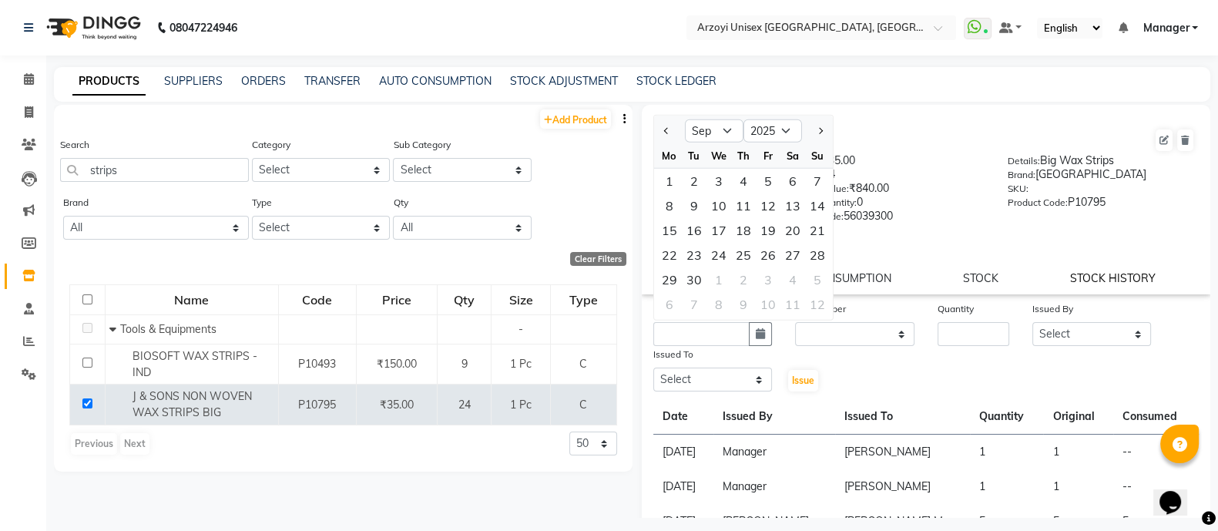
click at [1080, 273] on link "STOCK HISTORY" at bounding box center [1113, 278] width 86 height 14
select select "all"
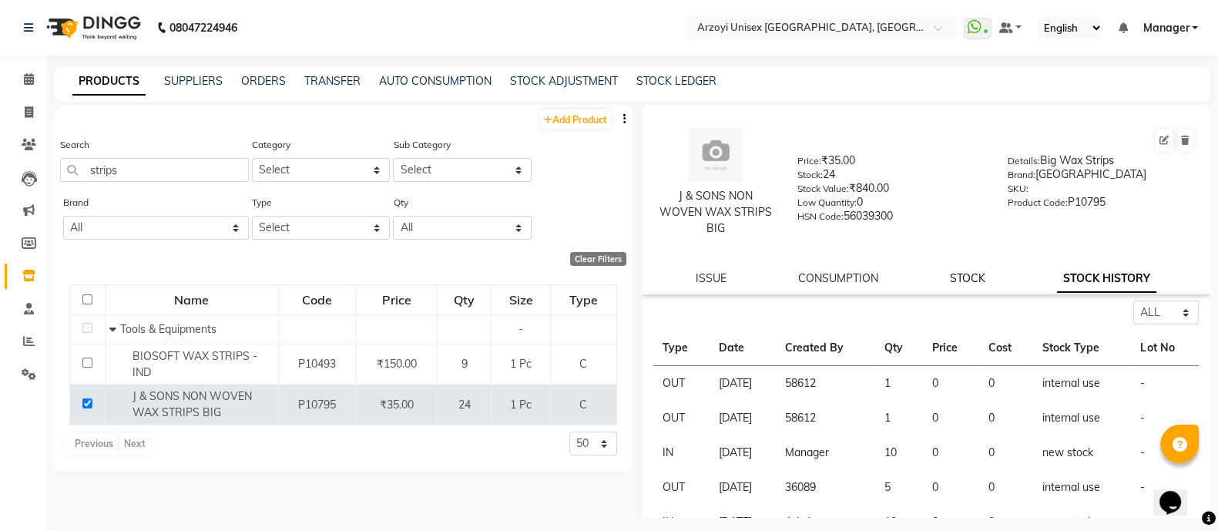
click at [961, 280] on link "STOCK" at bounding box center [967, 278] width 35 height 14
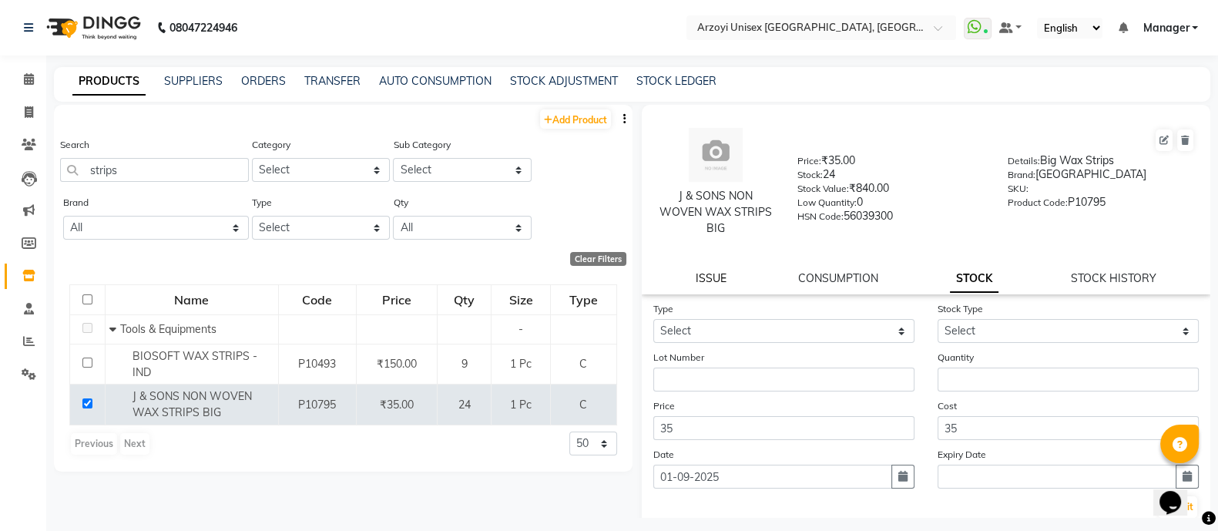
click at [715, 279] on link "ISSUE" at bounding box center [711, 278] width 31 height 14
select select
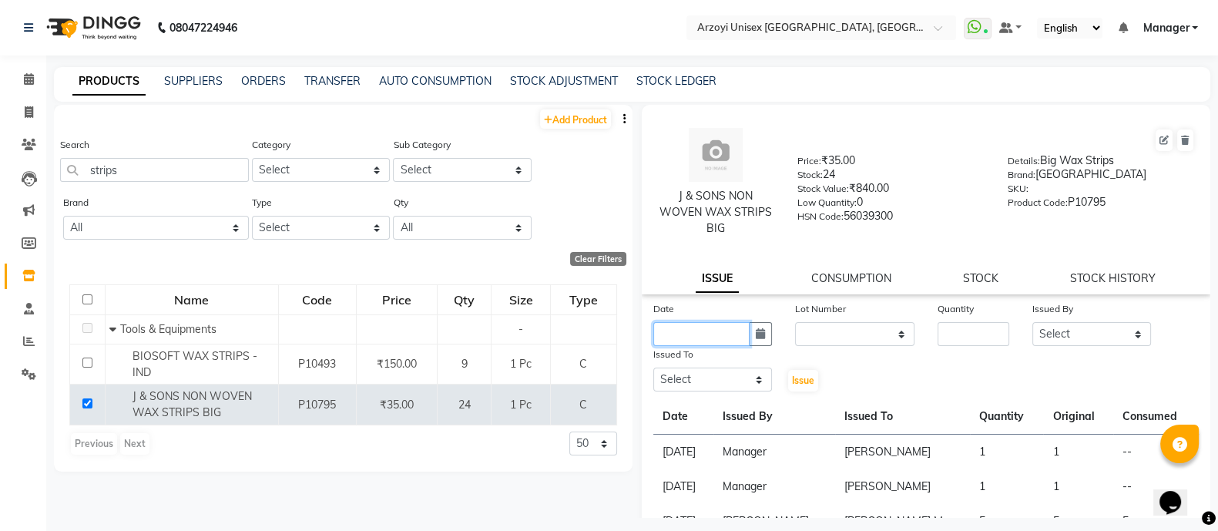
click at [717, 327] on input "text" at bounding box center [701, 334] width 97 height 24
select select "9"
select select "2025"
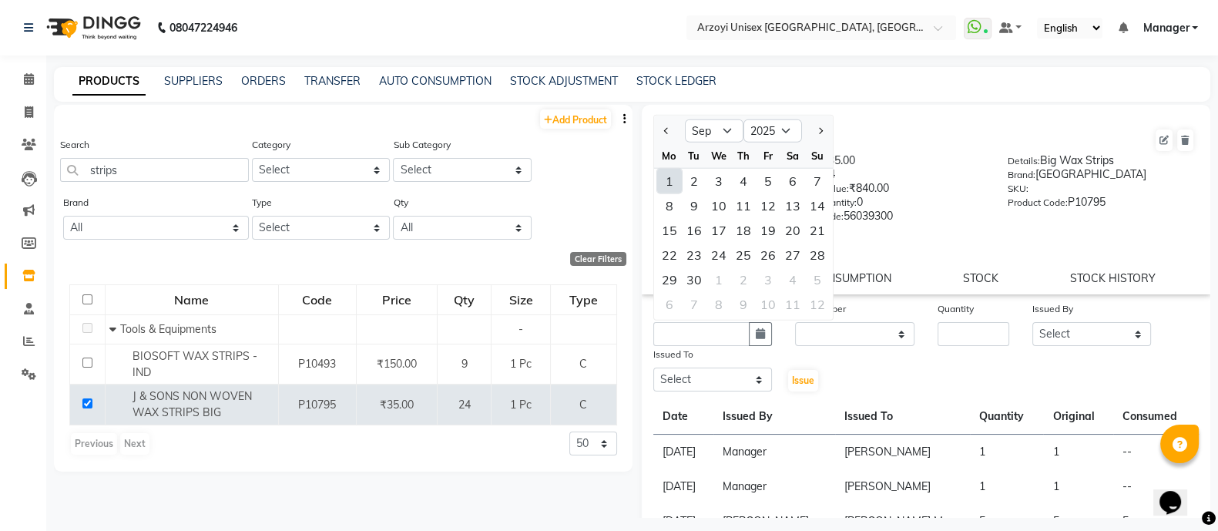
click at [671, 180] on div "1" at bounding box center [669, 181] width 25 height 25
type input "01-09-2025"
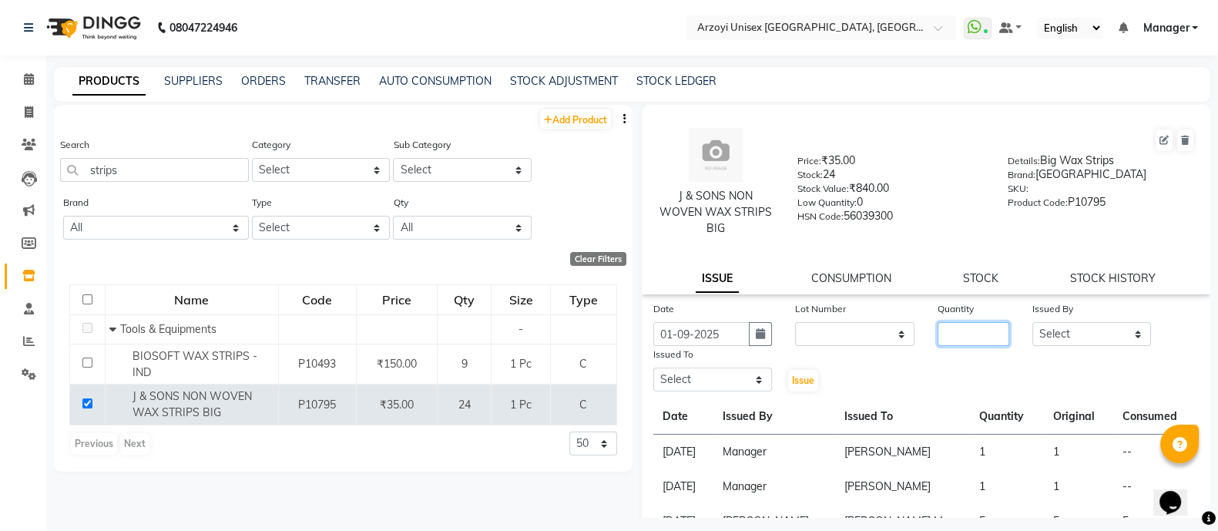
click at [966, 335] on input "number" at bounding box center [974, 334] width 72 height 24
type input "9"
click at [1056, 334] on select "Select [PERSON_NAME] Mohammmed [PERSON_NAME] [PERSON_NAME] [PERSON_NAME] [PERSO…" at bounding box center [1091, 334] width 119 height 24
select select "58612"
click at [1032, 323] on select "Select [PERSON_NAME] Mohammmed [PERSON_NAME] [PERSON_NAME] [PERSON_NAME] [PERSO…" at bounding box center [1091, 334] width 119 height 24
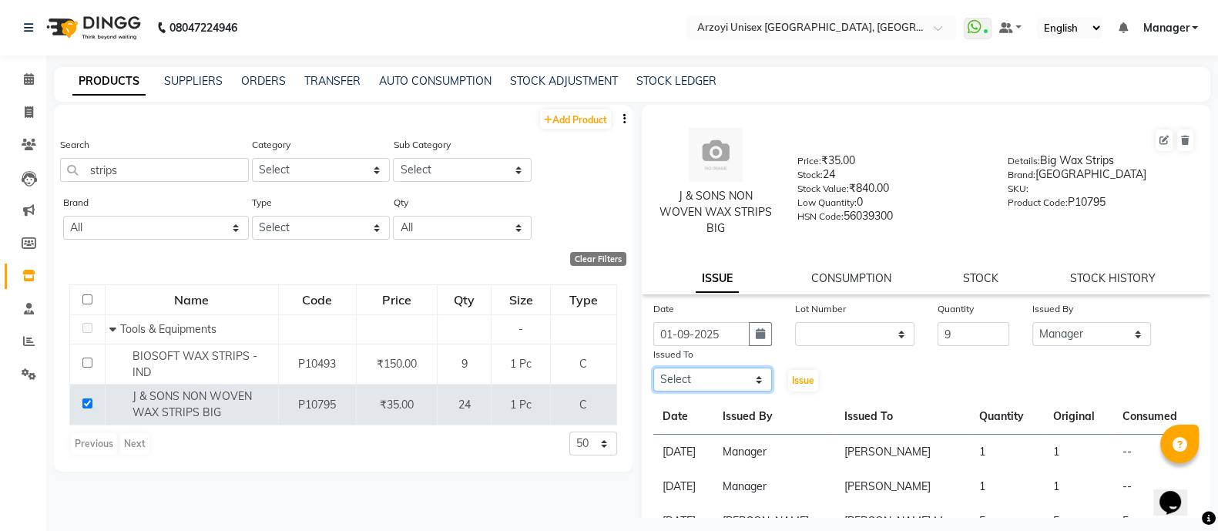
click at [730, 374] on select "Select [PERSON_NAME] Mohammmed [PERSON_NAME] [PERSON_NAME] [PERSON_NAME] [PERSO…" at bounding box center [712, 380] width 119 height 24
select select "69622"
click at [653, 369] on select "Select [PERSON_NAME] Mohammmed [PERSON_NAME] [PERSON_NAME] [PERSON_NAME] [PERSO…" at bounding box center [712, 380] width 119 height 24
click at [800, 375] on span "Issue" at bounding box center [803, 380] width 22 height 12
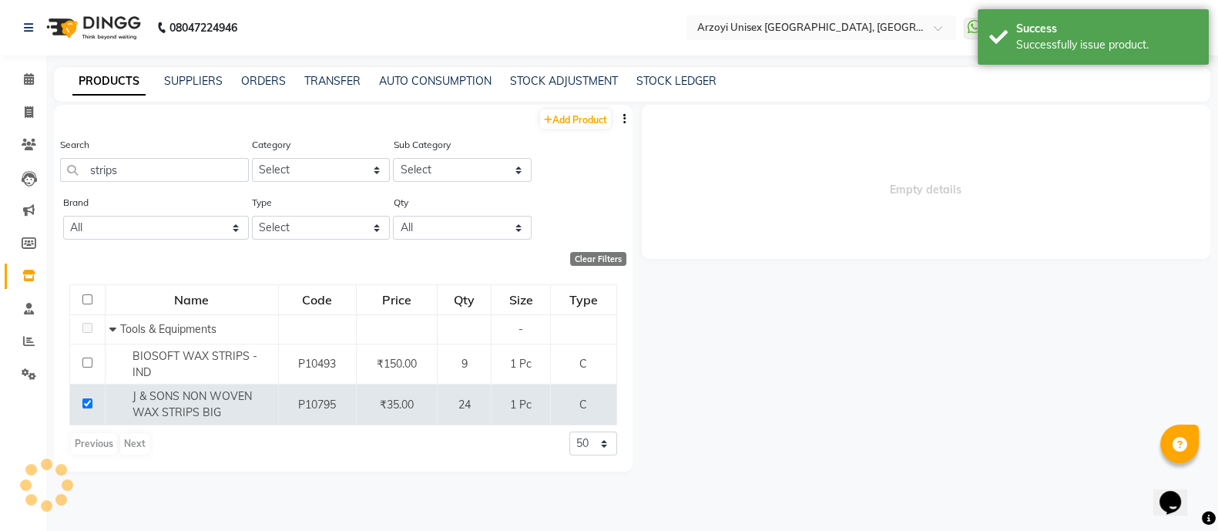
select select
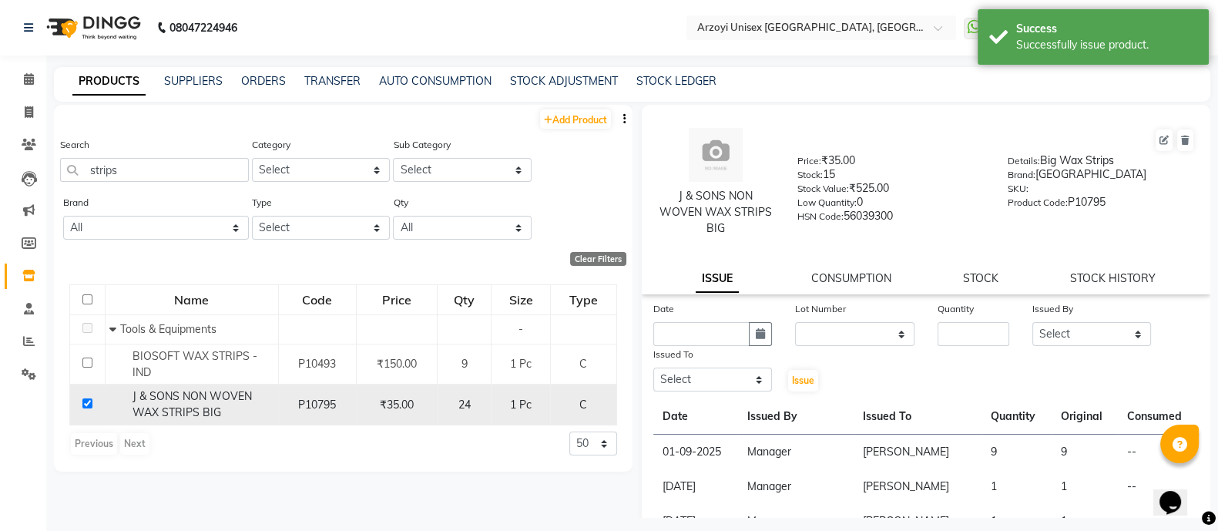
click at [84, 402] on input "checkbox" at bounding box center [87, 403] width 10 height 10
checkbox input "false"
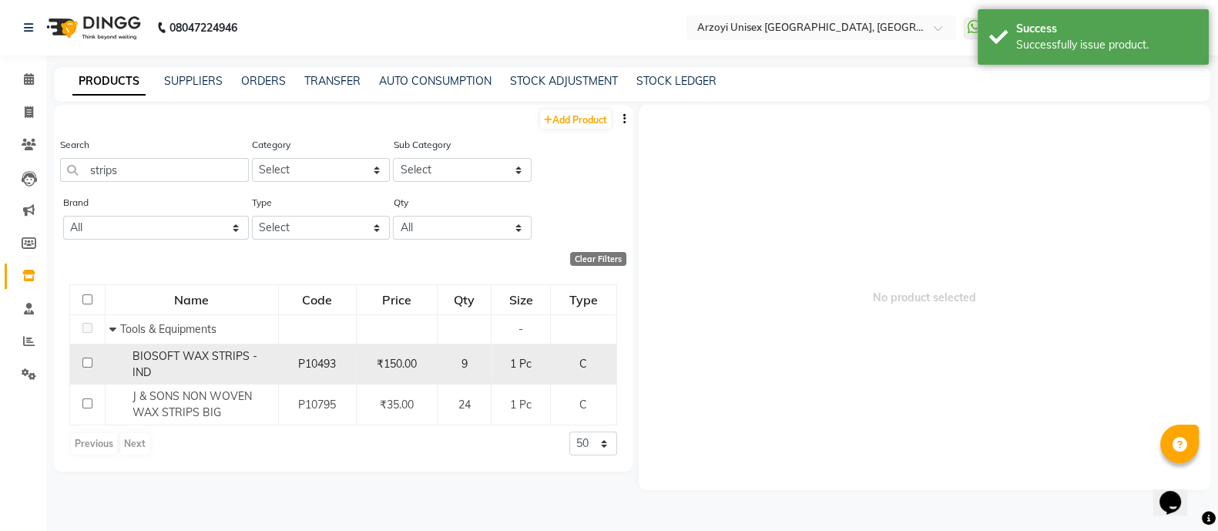
click at [89, 363] on input "checkbox" at bounding box center [87, 362] width 10 height 10
checkbox input "true"
select select
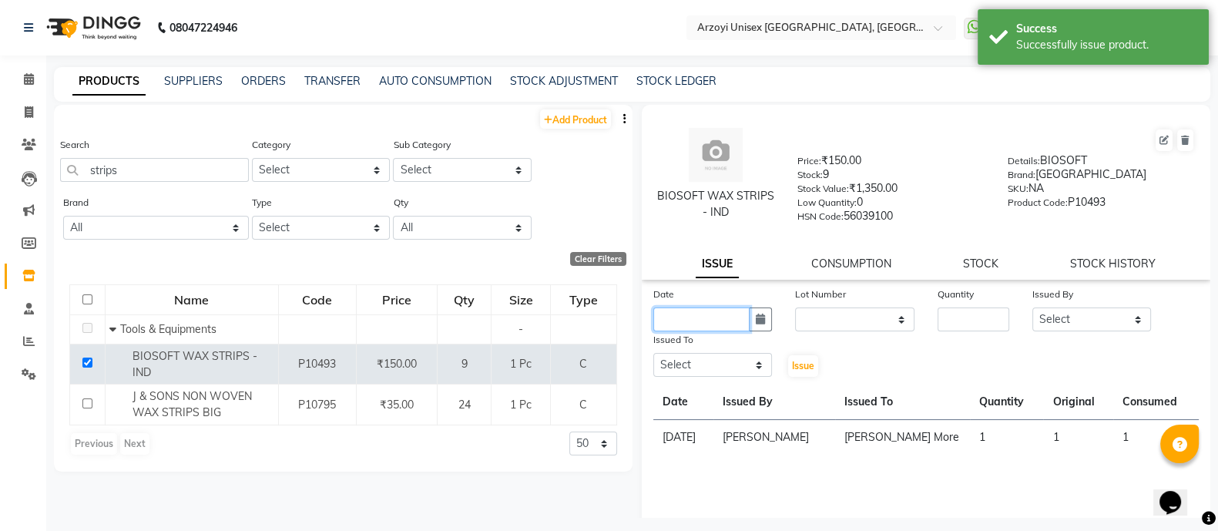
click at [710, 331] on input "text" at bounding box center [701, 319] width 97 height 24
select select "9"
select select "2025"
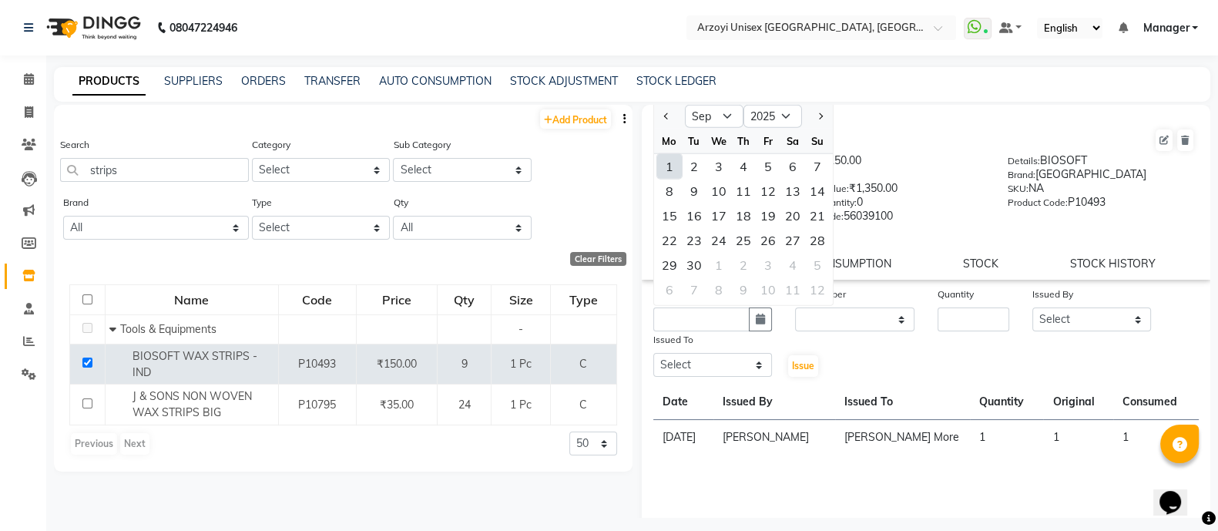
click at [671, 175] on div "1" at bounding box center [669, 166] width 25 height 25
type input "01-09-2025"
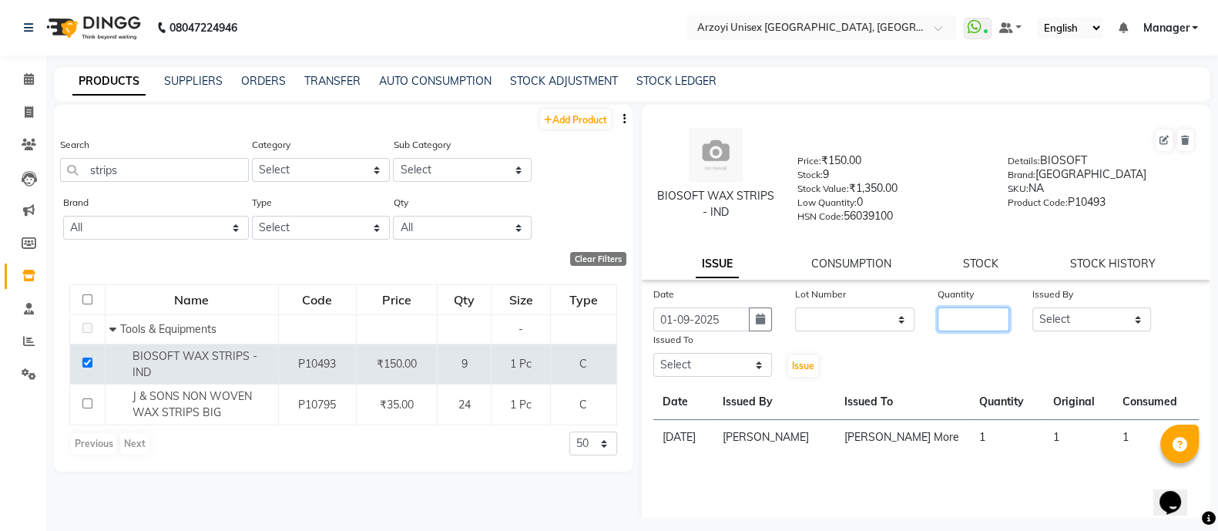
click at [955, 321] on input "number" at bounding box center [974, 319] width 72 height 24
type input "1"
click at [1062, 317] on select "Select [PERSON_NAME] Mohammmed [PERSON_NAME] [PERSON_NAME] [PERSON_NAME] [PERSO…" at bounding box center [1091, 319] width 119 height 24
select select "58612"
click at [1032, 313] on select "Select [PERSON_NAME] Mohammmed [PERSON_NAME] [PERSON_NAME] [PERSON_NAME] [PERSO…" at bounding box center [1091, 319] width 119 height 24
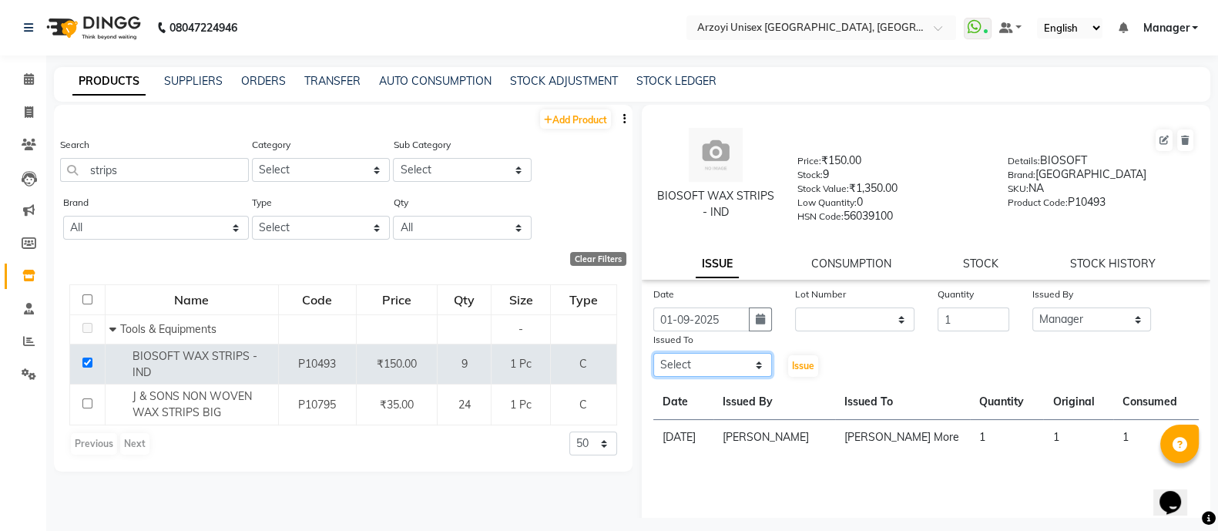
click at [696, 364] on select "Select [PERSON_NAME] Mohammmed [PERSON_NAME] [PERSON_NAME] [PERSON_NAME] [PERSO…" at bounding box center [712, 365] width 119 height 24
select select "69622"
click at [653, 360] on select "Select [PERSON_NAME] Mohammmed [PERSON_NAME] [PERSON_NAME] [PERSON_NAME] [PERSO…" at bounding box center [712, 365] width 119 height 24
click at [804, 371] on span "Issue" at bounding box center [803, 366] width 22 height 12
select select
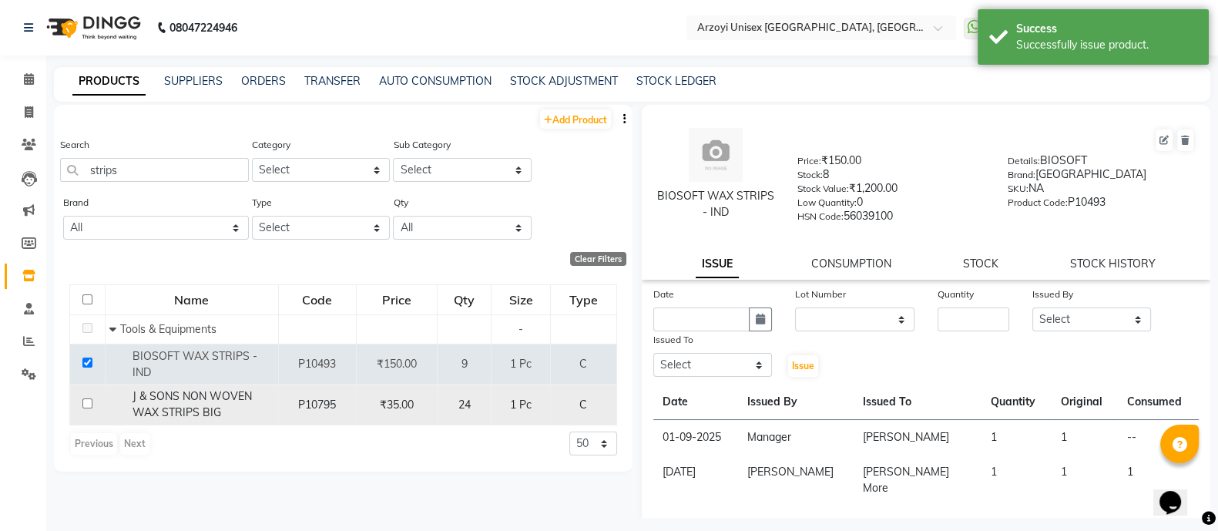
click at [82, 407] on input "checkbox" at bounding box center [87, 403] width 10 height 10
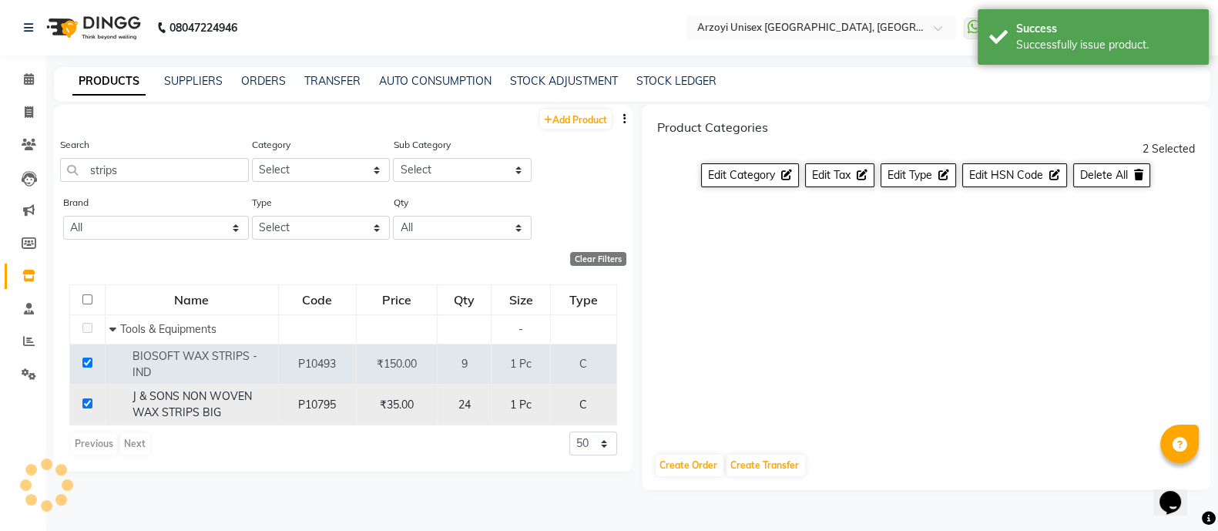
click at [83, 406] on input "checkbox" at bounding box center [87, 403] width 10 height 10
checkbox input "false"
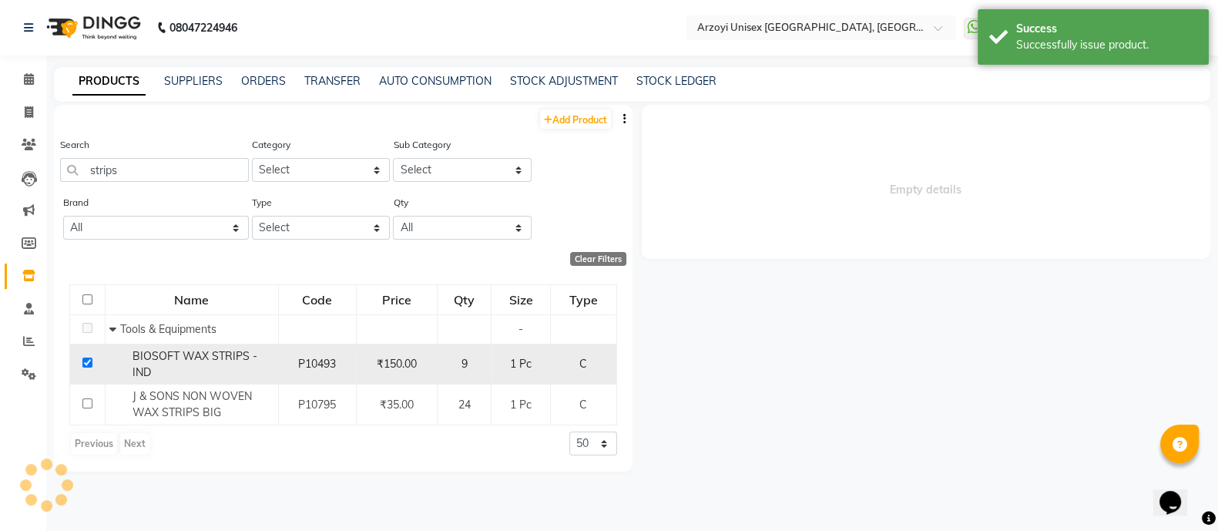
select select
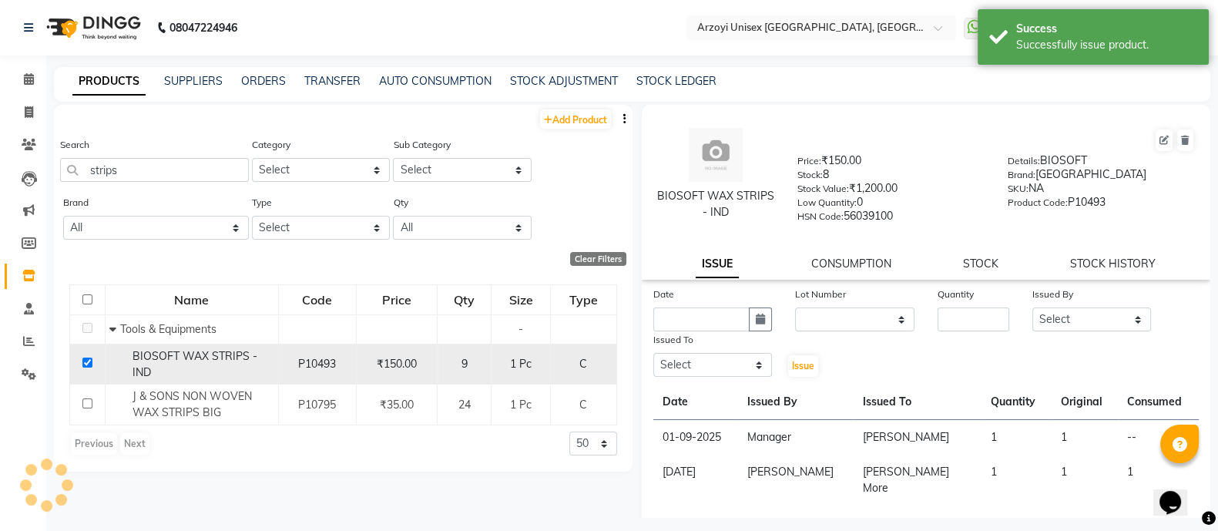
click at [86, 364] on input "checkbox" at bounding box center [87, 362] width 10 height 10
checkbox input "false"
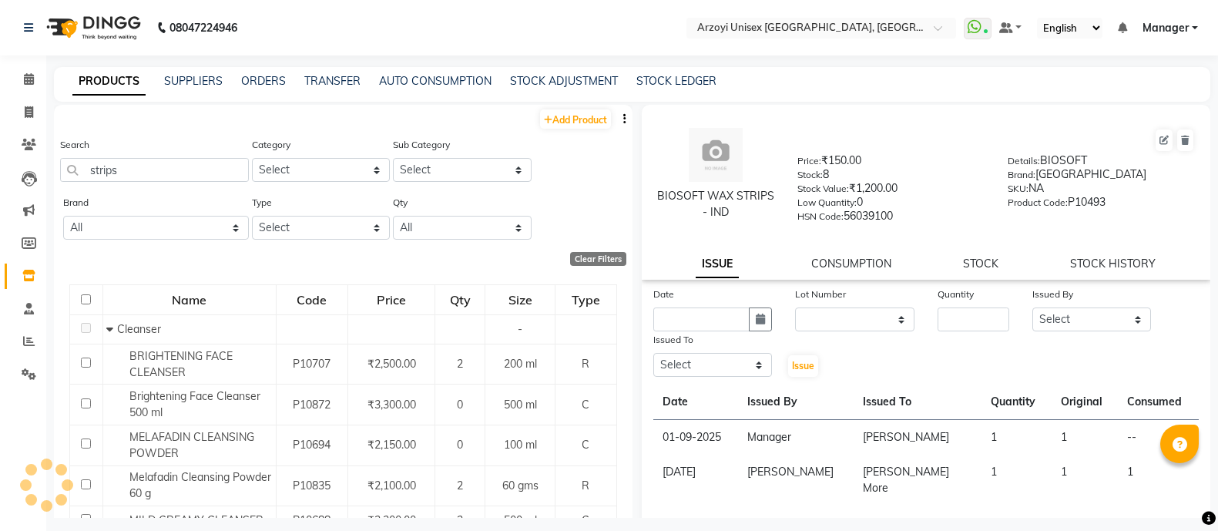
select select
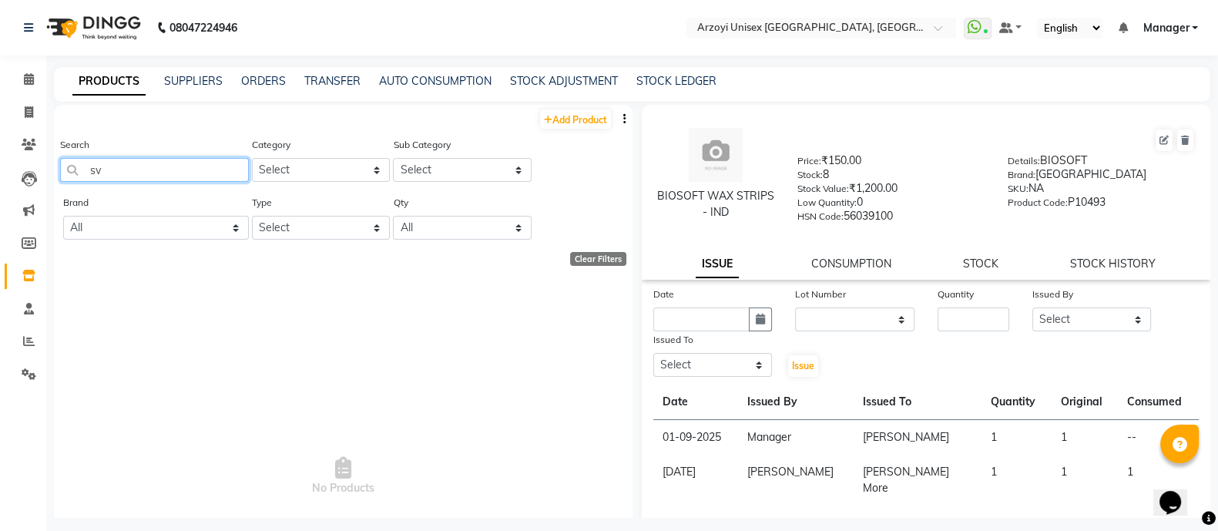
type input "s"
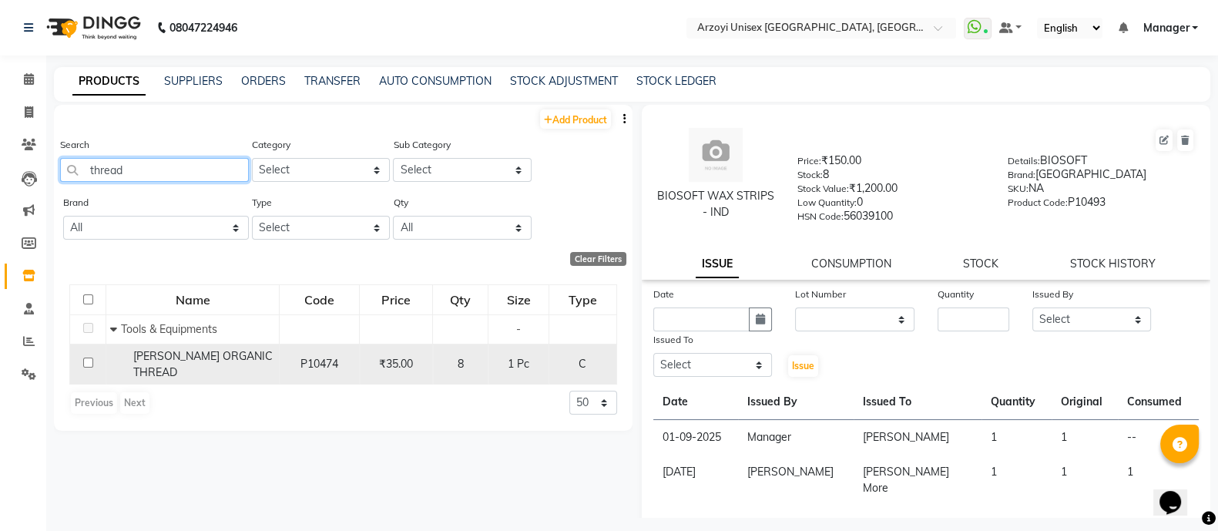
type input "thread"
click at [85, 364] on input "checkbox" at bounding box center [88, 362] width 10 height 10
checkbox input "true"
select select
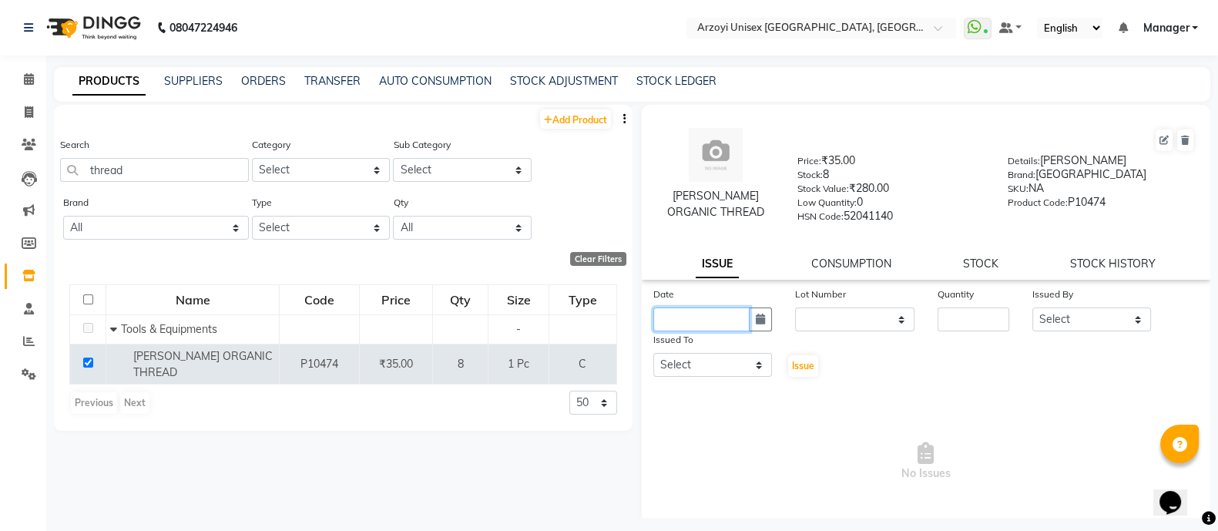
click at [697, 329] on input "text" at bounding box center [701, 319] width 97 height 24
select select "9"
select select "2025"
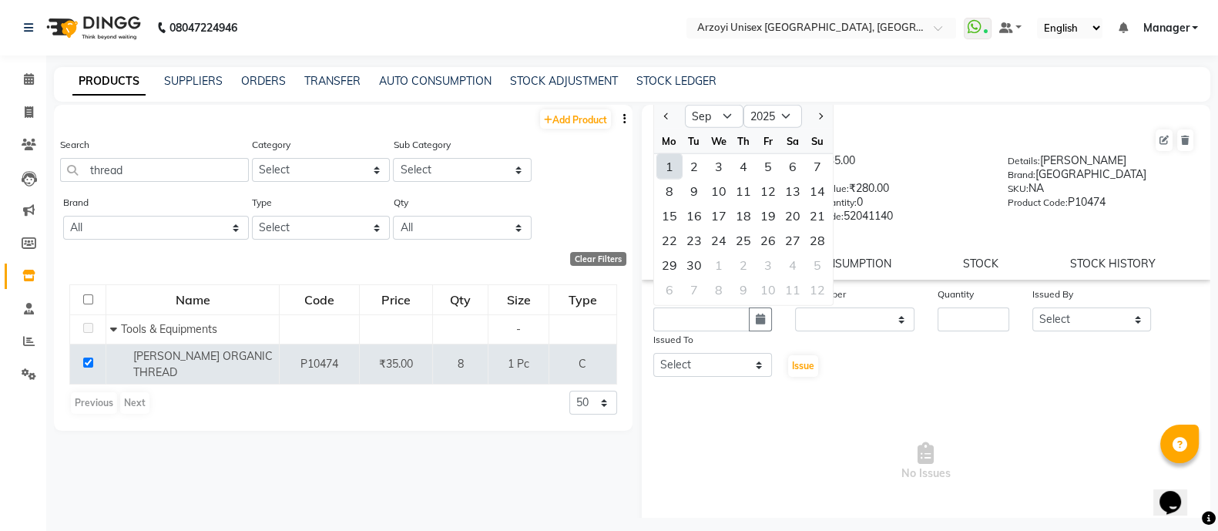
click at [672, 174] on div "1" at bounding box center [669, 166] width 25 height 25
type input "01-09-2025"
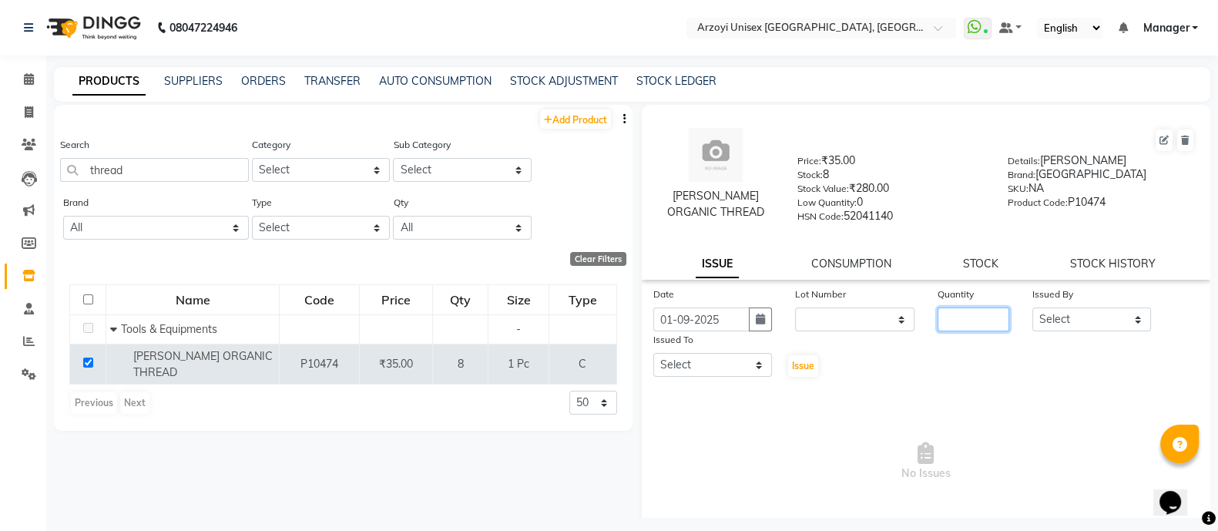
click at [961, 329] on input "number" at bounding box center [974, 319] width 72 height 24
type input "6"
click at [1059, 323] on select "Select [PERSON_NAME] Mohammmed [PERSON_NAME] [PERSON_NAME] [PERSON_NAME] [PERSO…" at bounding box center [1091, 319] width 119 height 24
select select "58612"
click at [1032, 313] on select "Select [PERSON_NAME] Mohammmed [PERSON_NAME] [PERSON_NAME] [PERSON_NAME] [PERSO…" at bounding box center [1091, 319] width 119 height 24
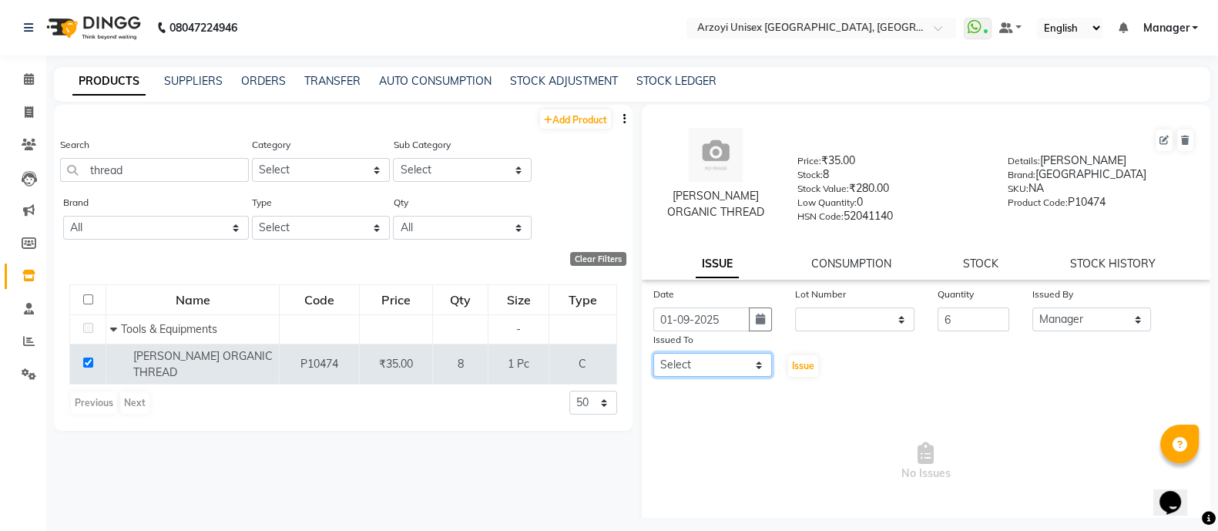
drag, startPoint x: 706, startPoint y: 377, endPoint x: 718, endPoint y: 328, distance: 50.1
click at [718, 328] on div "Date [DATE] Lot Number None Quantity 6 Issued By Select [PERSON_NAME] Mohammmed…" at bounding box center [926, 332] width 569 height 92
select select "69622"
click at [653, 360] on select "Select [PERSON_NAME] Mohammmed [PERSON_NAME] [PERSON_NAME] [PERSON_NAME] [PERSO…" at bounding box center [712, 365] width 119 height 24
click at [792, 371] on span "Issue" at bounding box center [803, 366] width 22 height 12
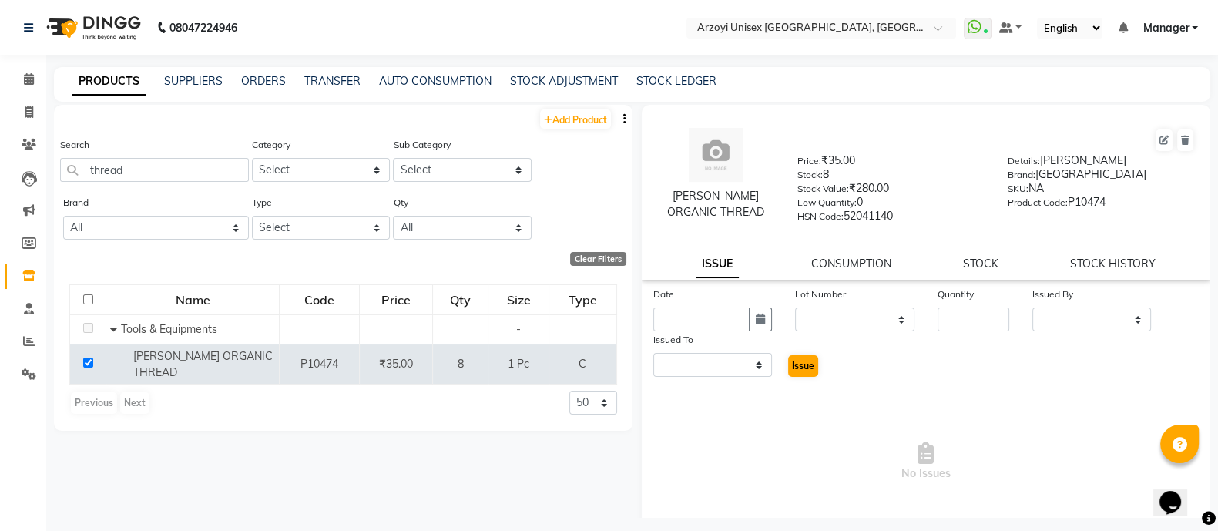
select select
